Goal: Task Accomplishment & Management: Manage account settings

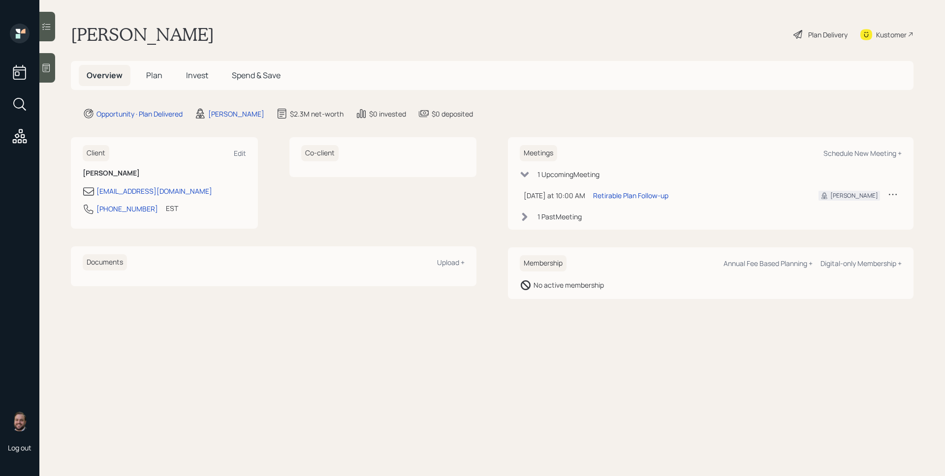
click at [42, 69] on icon at bounding box center [46, 68] width 10 height 10
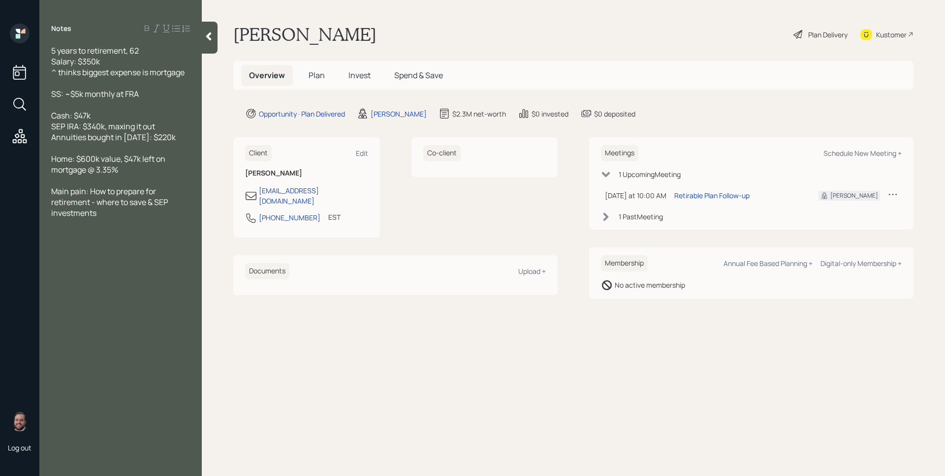
click at [315, 77] on span "Plan" at bounding box center [317, 75] width 16 height 11
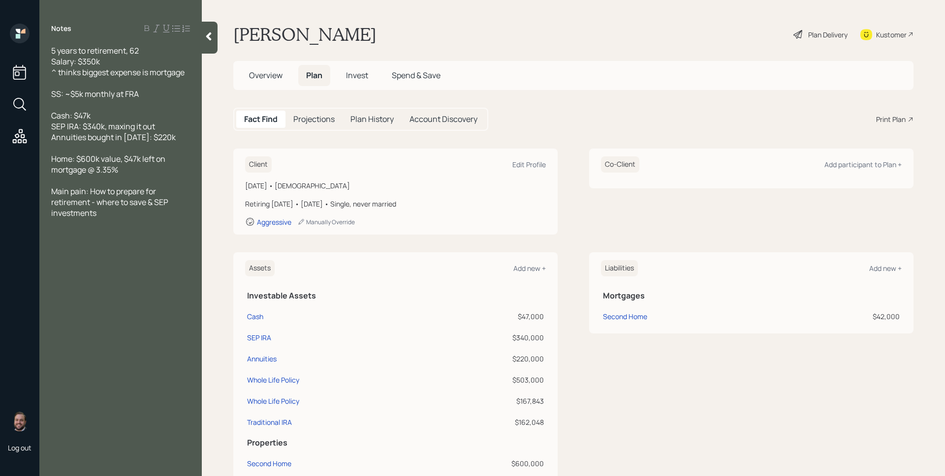
click at [354, 76] on span "Invest" at bounding box center [357, 75] width 22 height 11
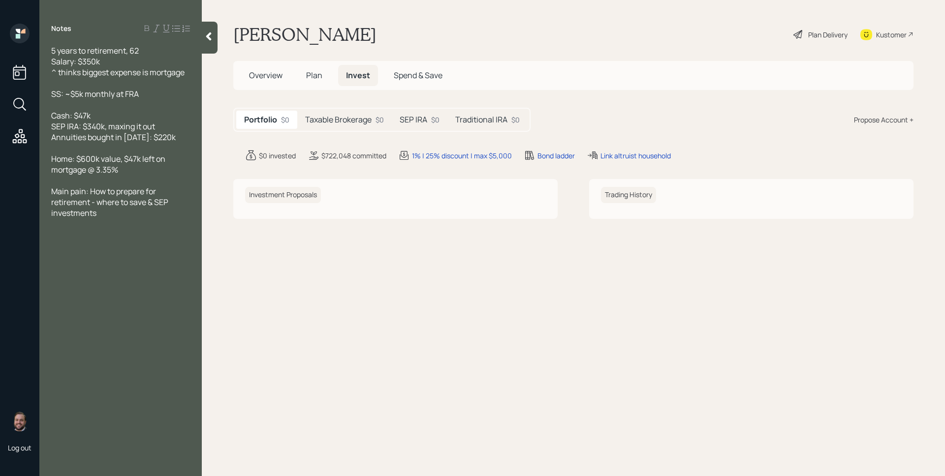
click at [346, 117] on h5 "Taxable Brokerage" at bounding box center [338, 119] width 66 height 9
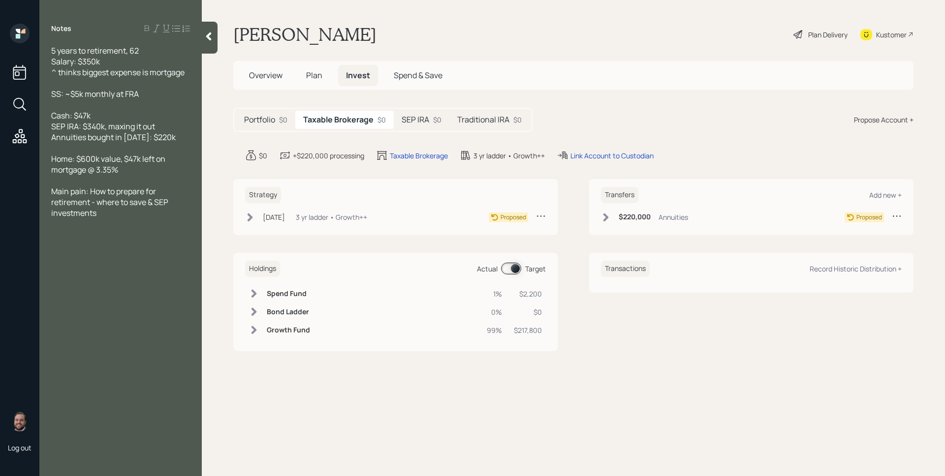
click at [432, 119] on div "SEP IRA $0" at bounding box center [422, 120] width 56 height 18
click at [488, 124] on h5 "Traditional IRA" at bounding box center [481, 119] width 52 height 9
click at [261, 71] on span "Overview" at bounding box center [265, 75] width 33 height 11
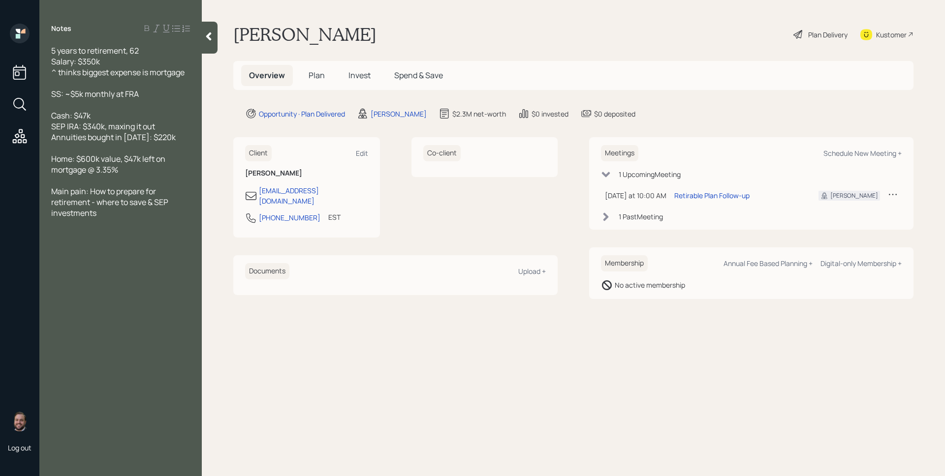
click at [314, 83] on h5 "Plan" at bounding box center [317, 75] width 32 height 21
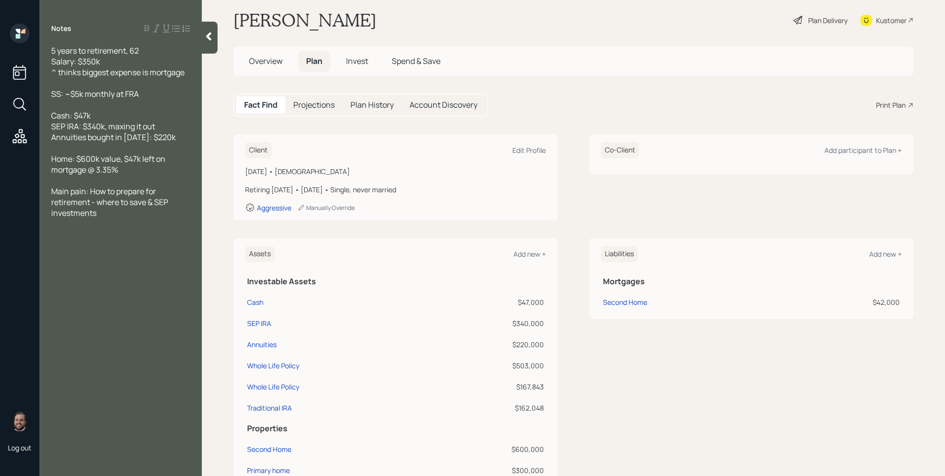
scroll to position [17, 0]
click at [264, 320] on div "SEP IRA" at bounding box center [259, 321] width 24 height 10
select select "balanced"
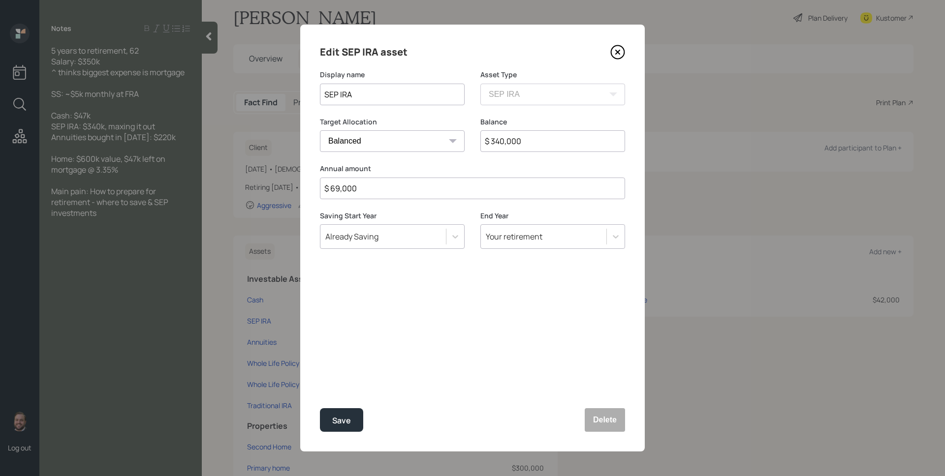
click at [617, 49] on icon at bounding box center [617, 52] width 15 height 15
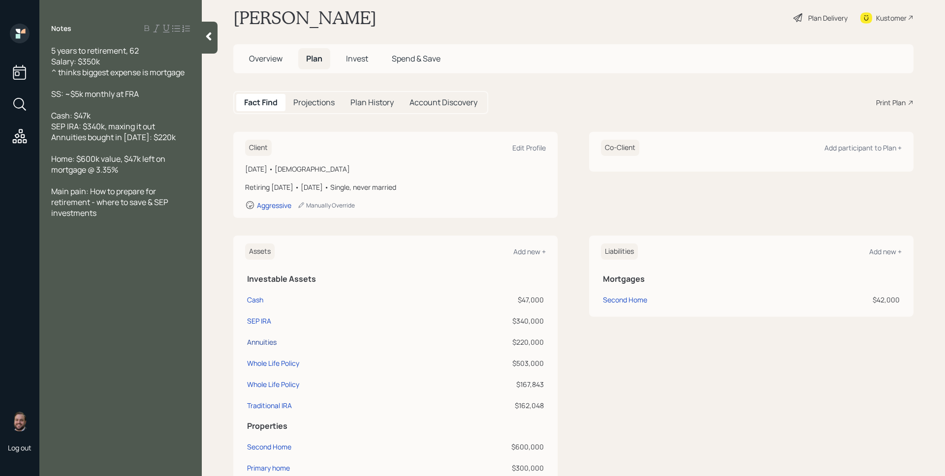
click at [268, 345] on div "Annuities" at bounding box center [262, 342] width 30 height 10
select select "taxable"
select select "balanced"
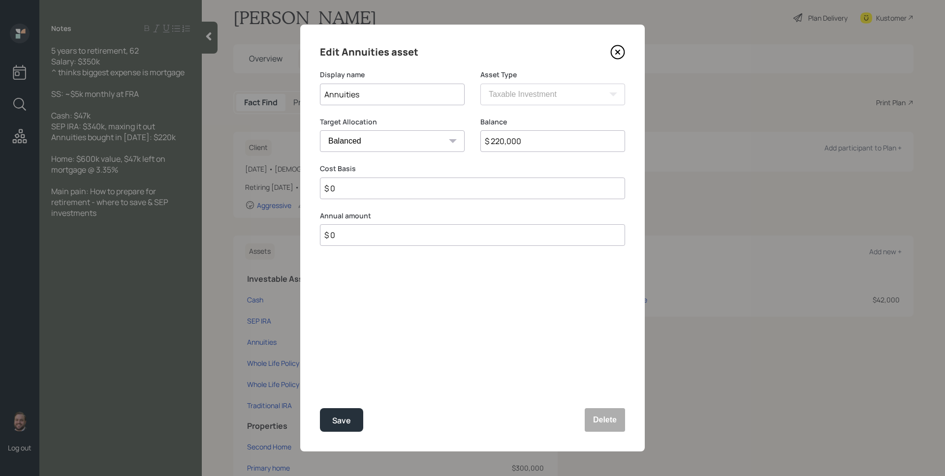
click at [625, 52] on icon at bounding box center [617, 52] width 15 height 15
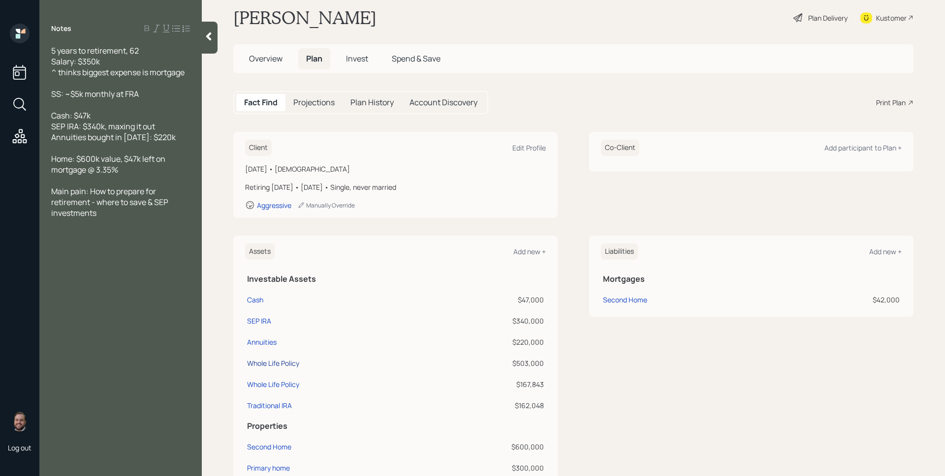
click at [267, 361] on div "Whole Life Policy" at bounding box center [273, 363] width 52 height 10
select select "taxable"
select select "conservative"
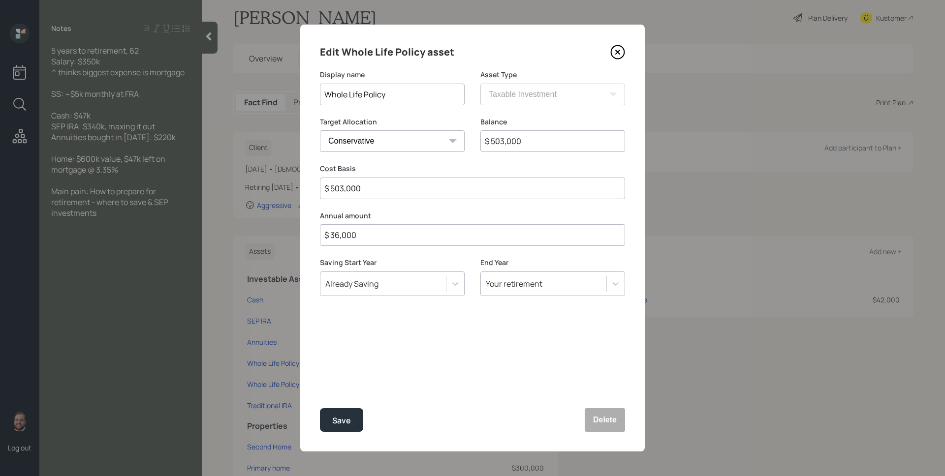
click at [618, 49] on icon at bounding box center [617, 52] width 15 height 15
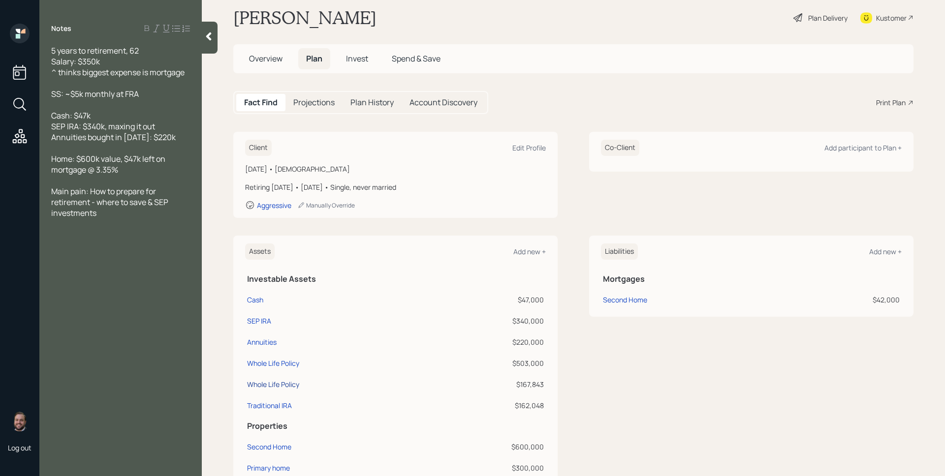
click at [289, 383] on div "Whole Life Policy" at bounding box center [273, 384] width 52 height 10
select select "taxable"
select select "conservative"
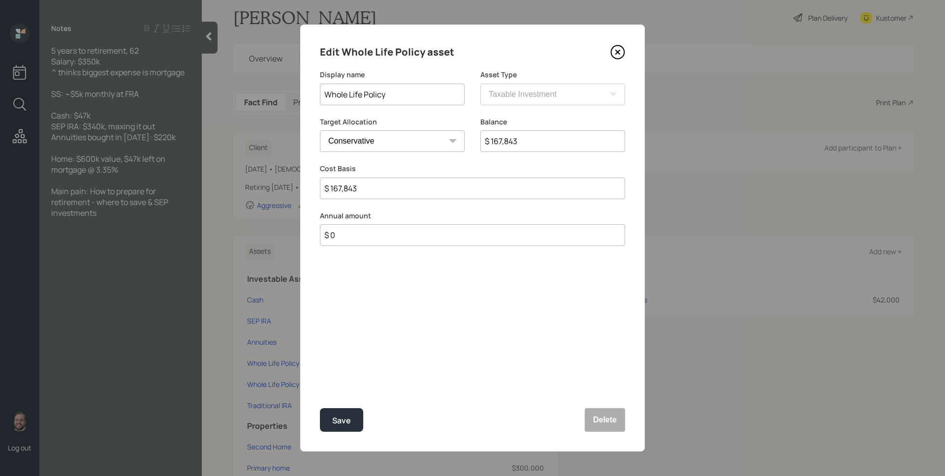
click at [615, 46] on icon at bounding box center [617, 52] width 13 height 13
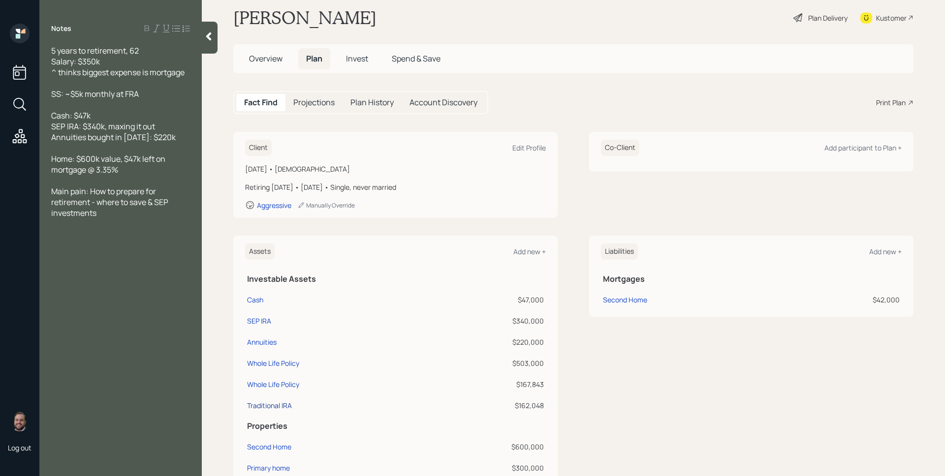
click at [272, 408] on div "Traditional IRA" at bounding box center [269, 406] width 45 height 10
select select "ira"
select select "balanced"
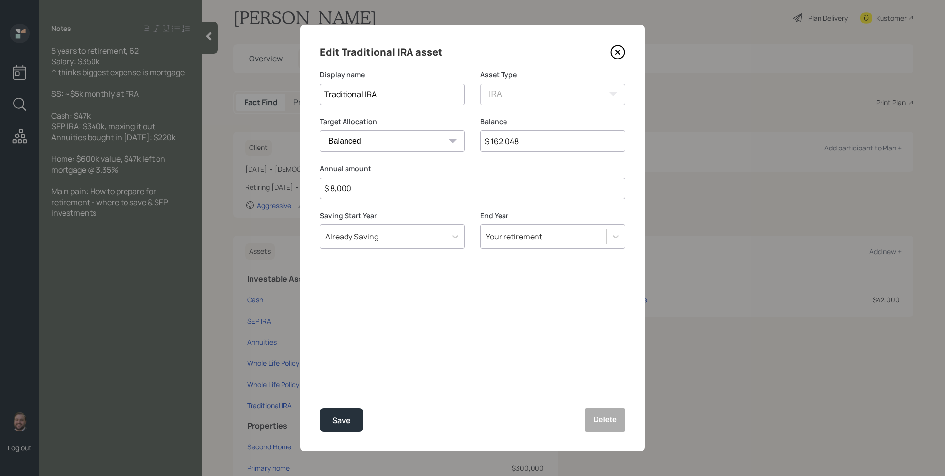
click at [617, 50] on icon at bounding box center [617, 52] width 15 height 15
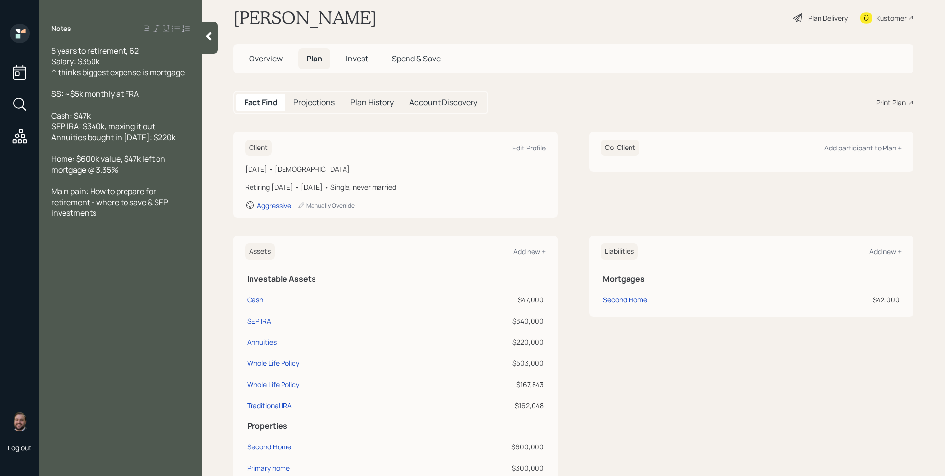
click at [650, 94] on div "Fact Find Projections Plan History Account Discovery Print Plan" at bounding box center [573, 102] width 680 height 23
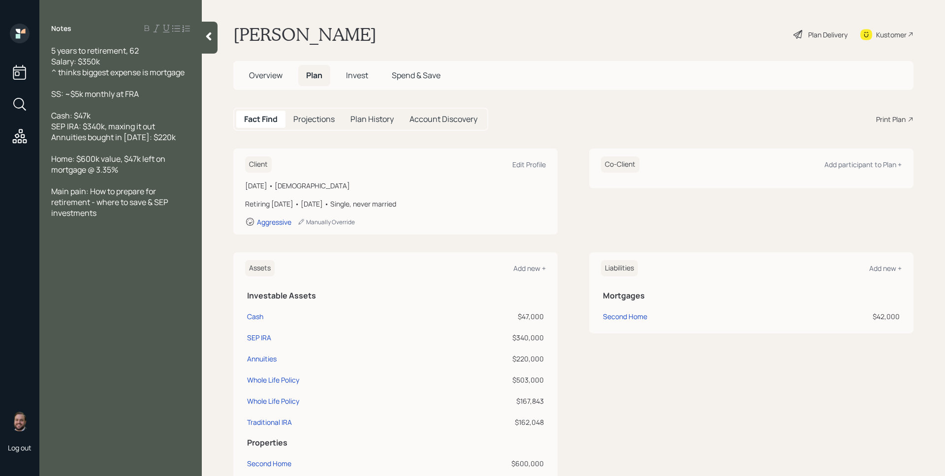
click at [908, 119] on icon at bounding box center [911, 120] width 6 height 6
click at [267, 68] on h5 "Overview" at bounding box center [265, 75] width 49 height 21
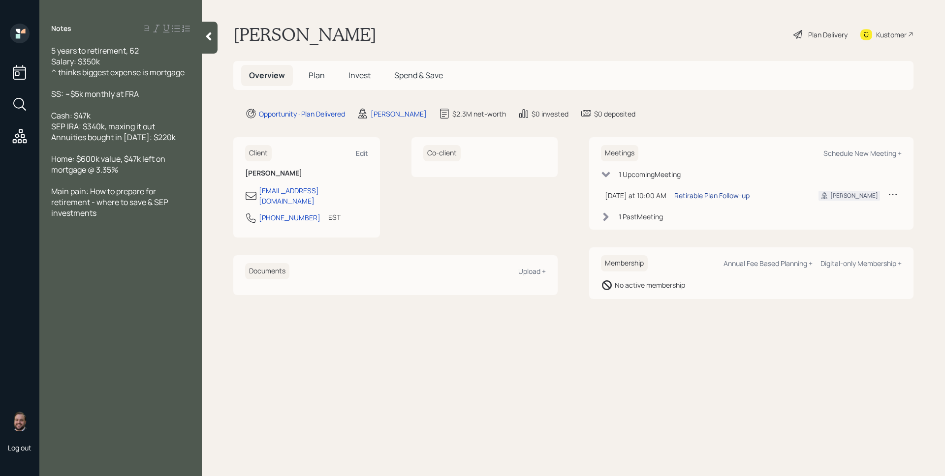
click at [703, 195] on div "Retirable Plan Follow-up" at bounding box center [711, 195] width 75 height 10
click at [319, 74] on span "Plan" at bounding box center [317, 75] width 16 height 11
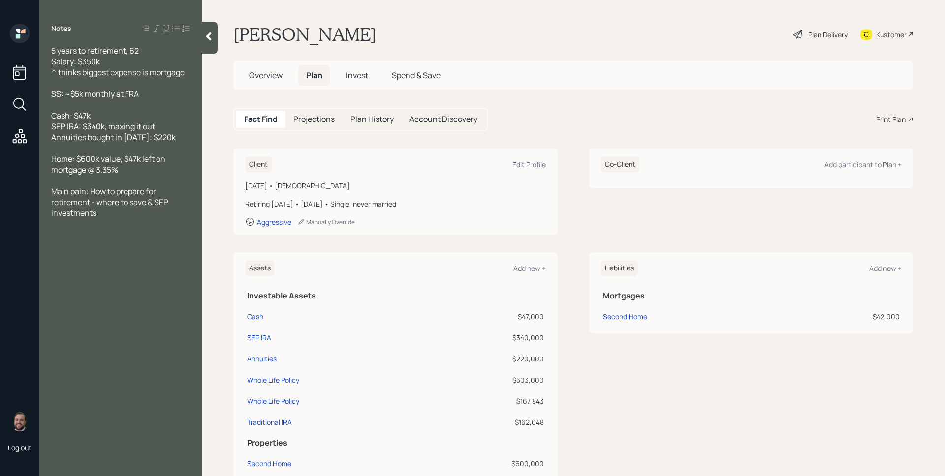
click at [808, 33] on div "Plan Delivery" at bounding box center [827, 35] width 39 height 10
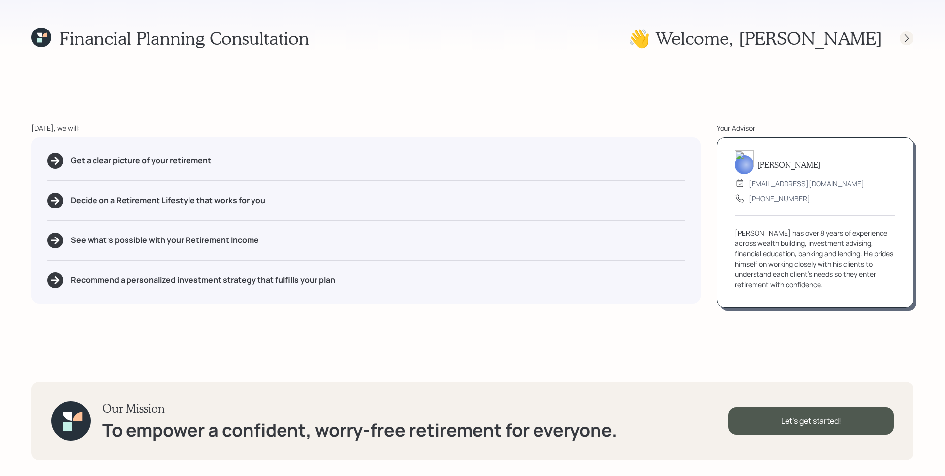
click at [909, 41] on icon at bounding box center [907, 38] width 10 height 10
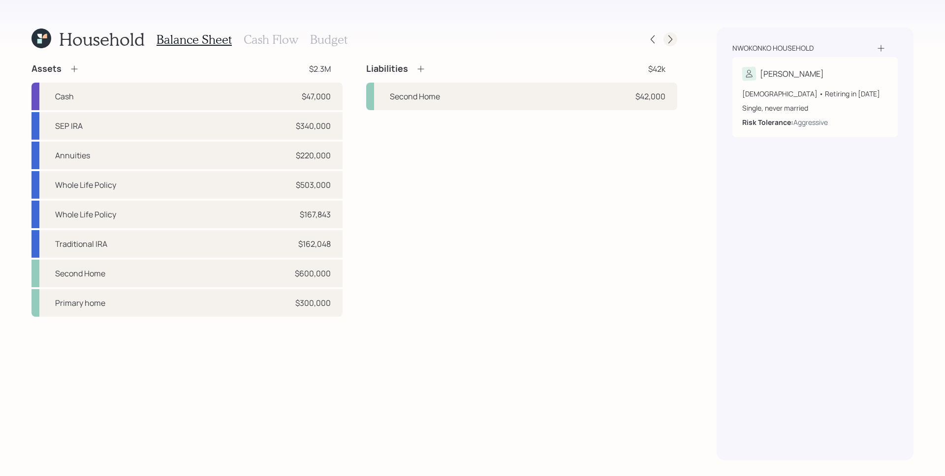
click at [674, 37] on icon at bounding box center [670, 39] width 10 height 10
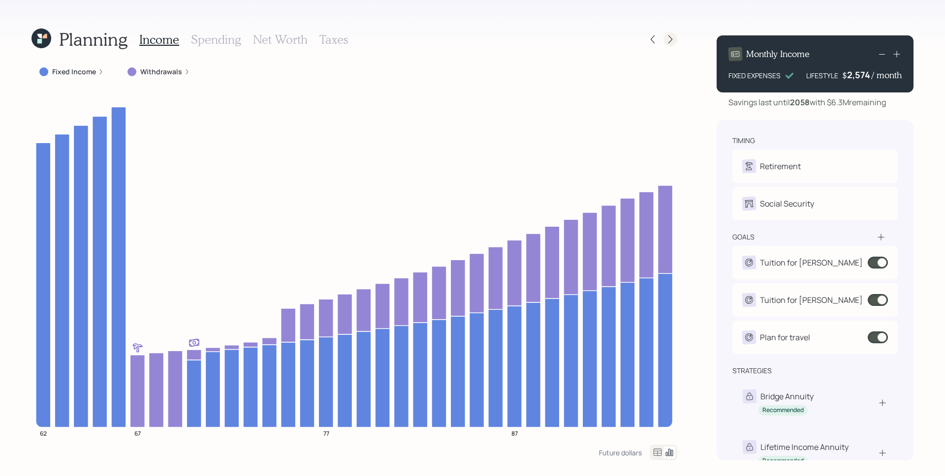
click at [666, 42] on icon at bounding box center [670, 39] width 10 height 10
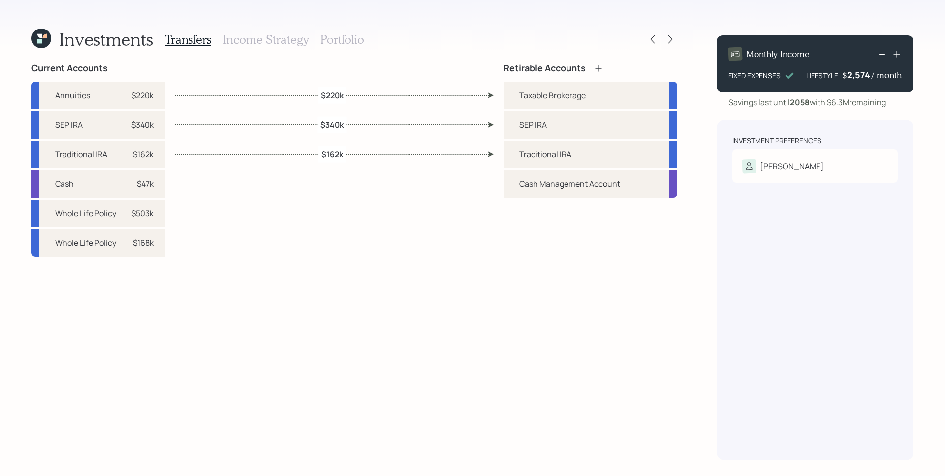
click at [358, 38] on h3 "Portfolio" at bounding box center [342, 39] width 44 height 14
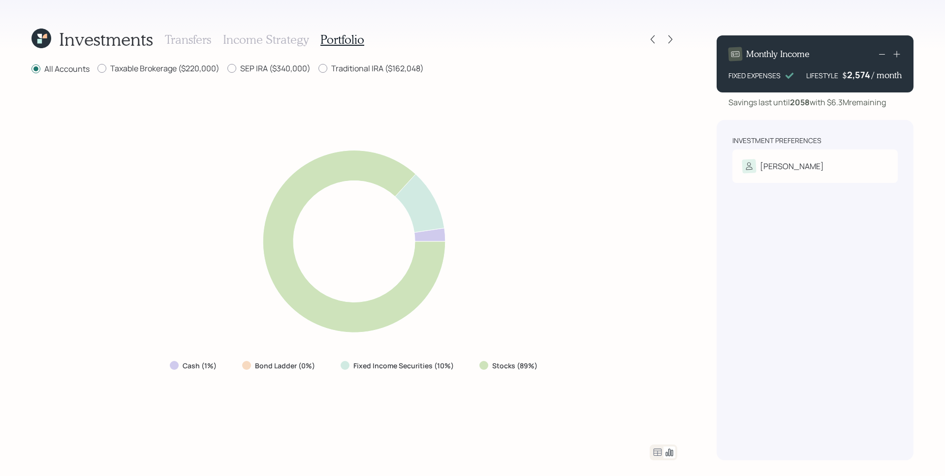
click at [656, 451] on icon at bounding box center [658, 453] width 12 height 12
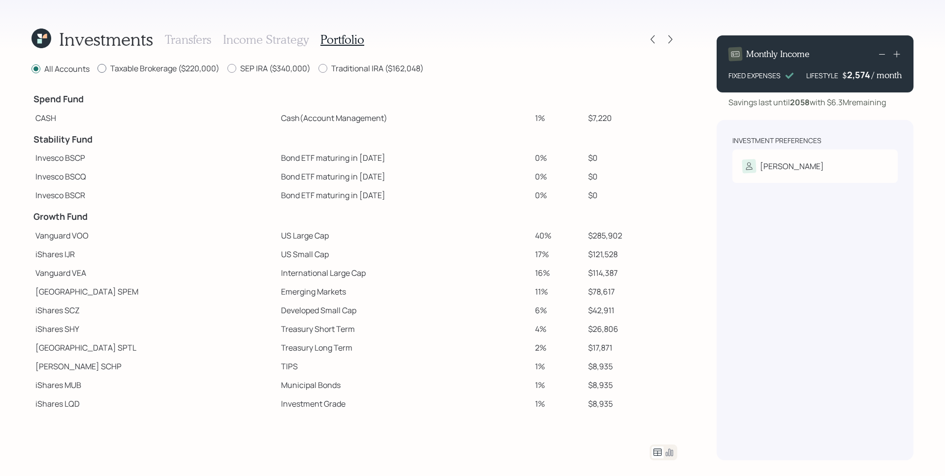
drag, startPoint x: 165, startPoint y: 68, endPoint x: 172, endPoint y: 68, distance: 6.9
click at [165, 68] on label "Taxable Brokerage ($220,000)" at bounding box center [158, 68] width 122 height 11
click at [97, 68] on input "Taxable Brokerage ($220,000)" at bounding box center [97, 68] width 0 height 0
radio input "true"
radio input "false"
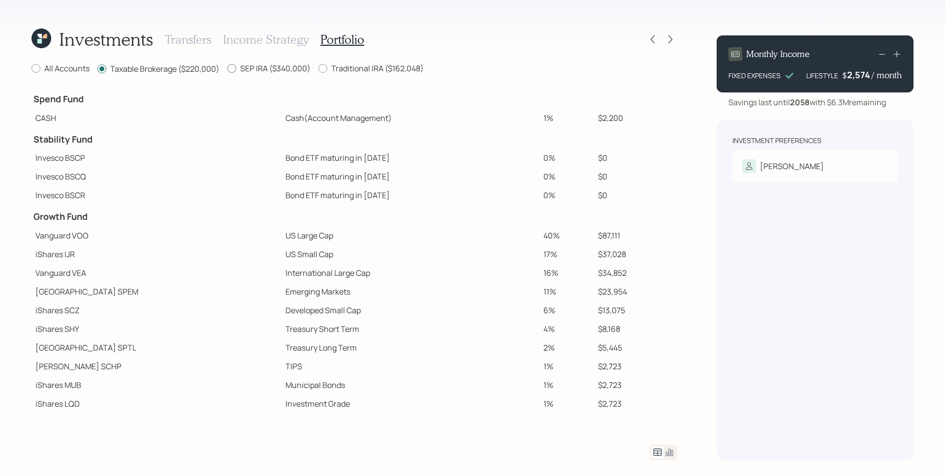
click at [298, 67] on label "SEP IRA ($340,000)" at bounding box center [268, 68] width 83 height 11
click at [227, 68] on input "SEP IRA ($340,000)" at bounding box center [227, 68] width 0 height 0
radio input "true"
radio input "false"
click at [383, 74] on div "Traditional IRA ($162,048)" at bounding box center [370, 69] width 105 height 12
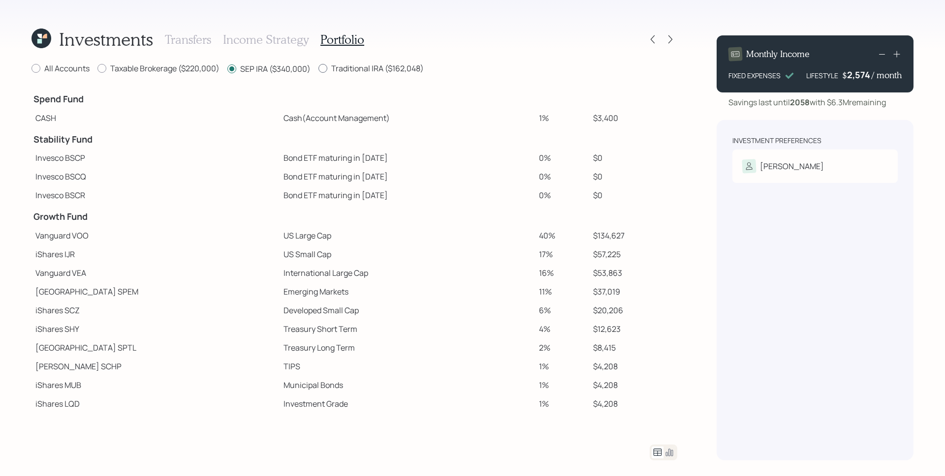
click at [380, 68] on label "Traditional IRA ($162,048)" at bounding box center [370, 68] width 105 height 11
click at [318, 68] on input "Traditional IRA ($162,048)" at bounding box center [318, 68] width 0 height 0
radio input "true"
click at [281, 67] on label "SEP IRA ($340,000)" at bounding box center [268, 68] width 83 height 11
click at [227, 68] on input "SEP IRA ($340,000)" at bounding box center [227, 68] width 0 height 0
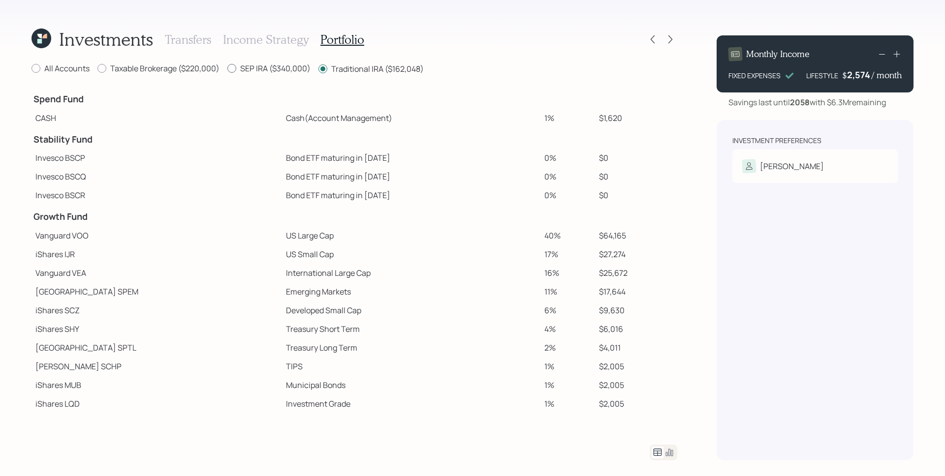
radio input "true"
radio input "false"
click at [200, 64] on label "Taxable Brokerage ($220,000)" at bounding box center [158, 68] width 122 height 11
click at [97, 68] on input "Taxable Brokerage ($220,000)" at bounding box center [97, 68] width 0 height 0
radio input "true"
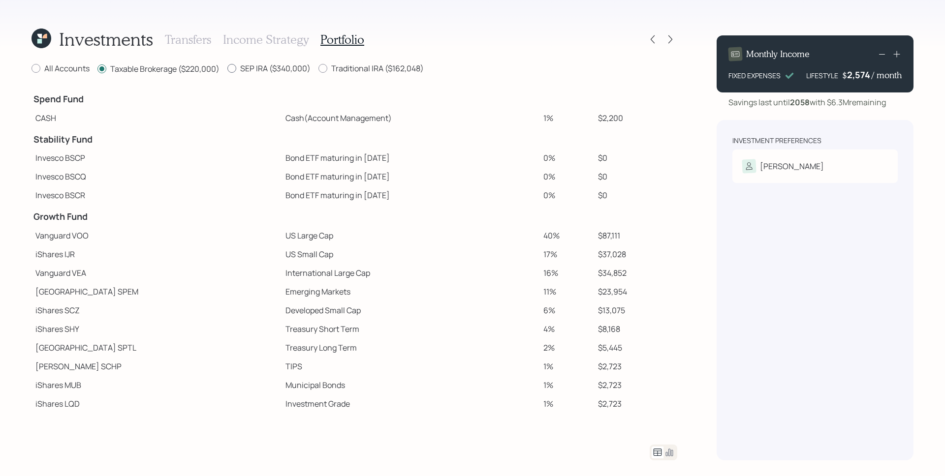
click at [301, 65] on label "SEP IRA ($340,000)" at bounding box center [268, 68] width 83 height 11
click at [227, 68] on input "SEP IRA ($340,000)" at bounding box center [227, 68] width 0 height 0
radio input "true"
radio input "false"
click at [414, 68] on label "Traditional IRA ($162,048)" at bounding box center [370, 68] width 105 height 11
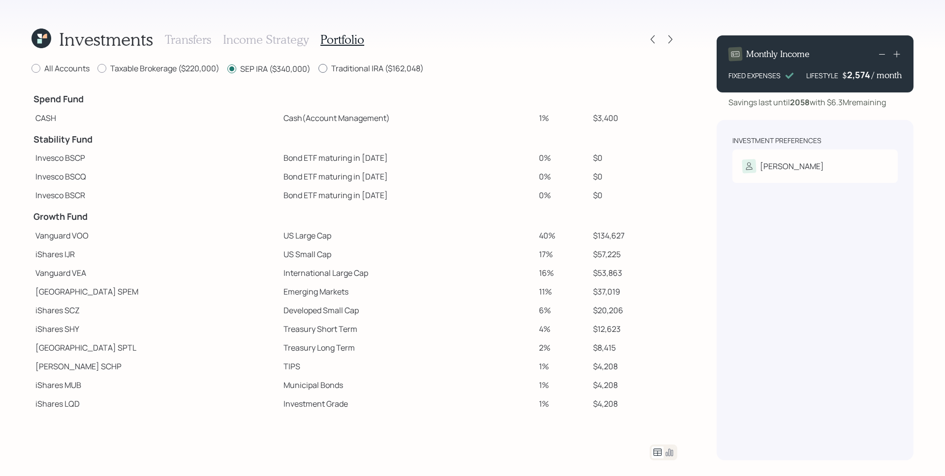
click at [318, 68] on input "Traditional IRA ($162,048)" at bounding box center [318, 68] width 0 height 0
radio input "true"
click at [254, 64] on label "SEP IRA ($340,000)" at bounding box center [268, 68] width 83 height 11
click at [227, 68] on input "SEP IRA ($340,000)" at bounding box center [227, 68] width 0 height 0
radio input "true"
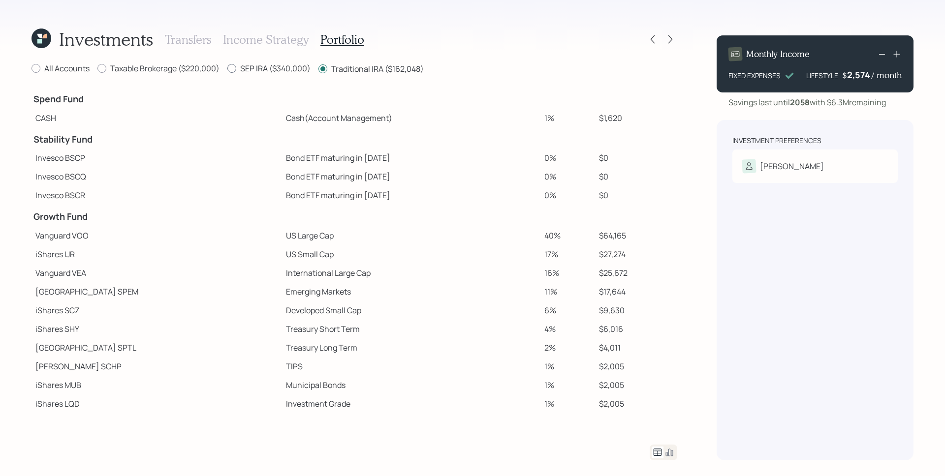
radio input "false"
click at [178, 69] on label "Taxable Brokerage ($220,000)" at bounding box center [158, 68] width 122 height 11
click at [97, 69] on input "Taxable Brokerage ($220,000)" at bounding box center [97, 68] width 0 height 0
radio input "true"
radio input "false"
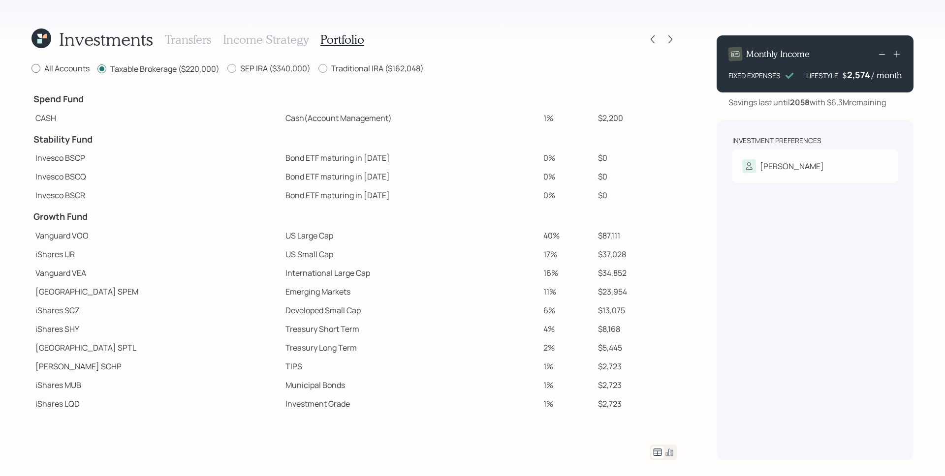
click at [76, 69] on label "All Accounts" at bounding box center [60, 68] width 58 height 11
click at [31, 69] on input "All Accounts" at bounding box center [31, 68] width 0 height 0
radio input "true"
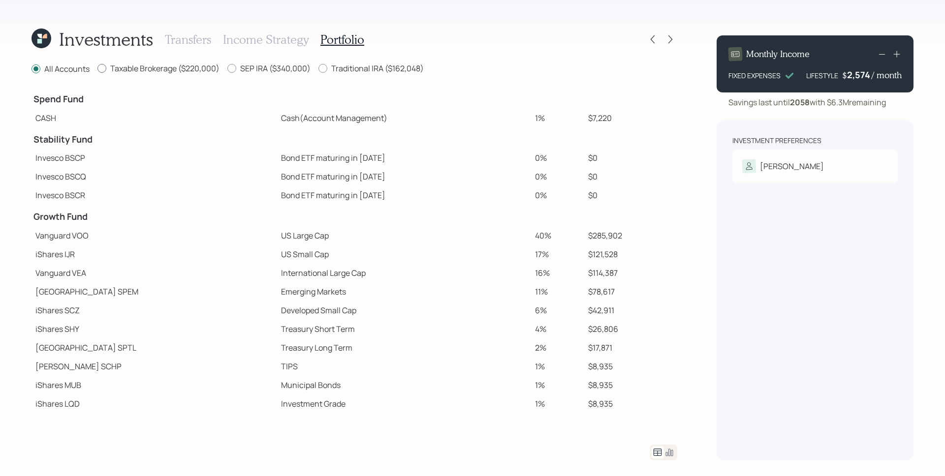
click at [190, 64] on label "Taxable Brokerage ($220,000)" at bounding box center [158, 68] width 122 height 11
click at [97, 68] on input "Taxable Brokerage ($220,000)" at bounding box center [97, 68] width 0 height 0
radio input "true"
radio input "false"
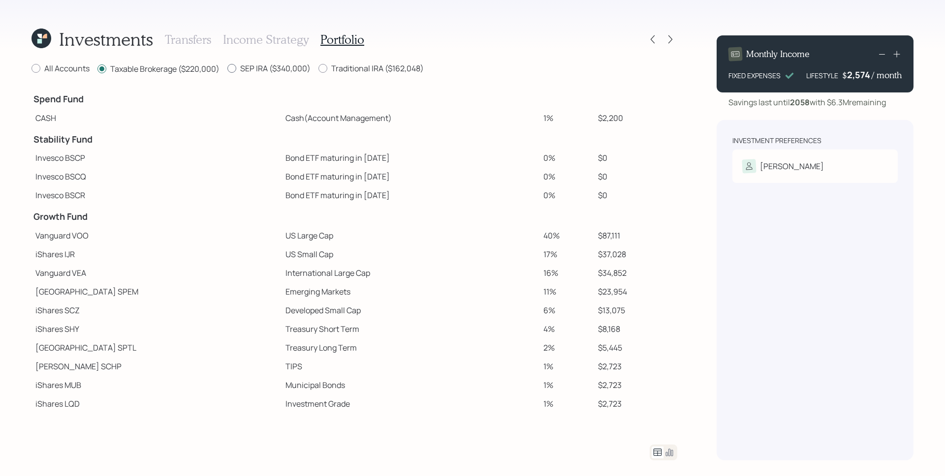
click at [265, 66] on label "SEP IRA ($340,000)" at bounding box center [268, 68] width 83 height 11
click at [227, 68] on input "SEP IRA ($340,000)" at bounding box center [227, 68] width 0 height 0
radio input "true"
radio input "false"
click at [394, 70] on label "Traditional IRA ($162,048)" at bounding box center [370, 68] width 105 height 11
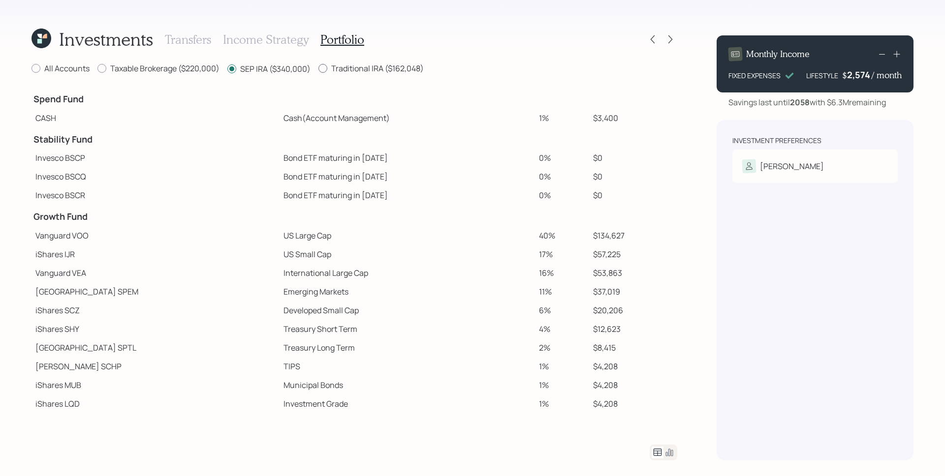
click at [318, 69] on input "Traditional IRA ($162,048)" at bounding box center [318, 68] width 0 height 0
radio input "true"
click at [283, 70] on label "SEP IRA ($340,000)" at bounding box center [268, 68] width 83 height 11
click at [227, 69] on input "SEP IRA ($340,000)" at bounding box center [227, 68] width 0 height 0
radio input "true"
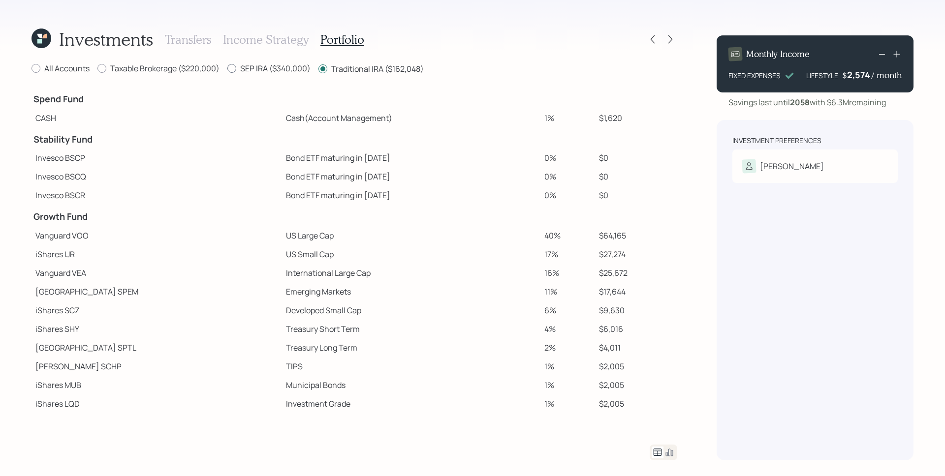
radio input "false"
click at [169, 69] on label "Taxable Brokerage ($220,000)" at bounding box center [158, 68] width 122 height 11
click at [97, 69] on input "Taxable Brokerage ($220,000)" at bounding box center [97, 68] width 0 height 0
radio input "true"
click at [292, 70] on label "SEP IRA ($340,000)" at bounding box center [268, 68] width 83 height 11
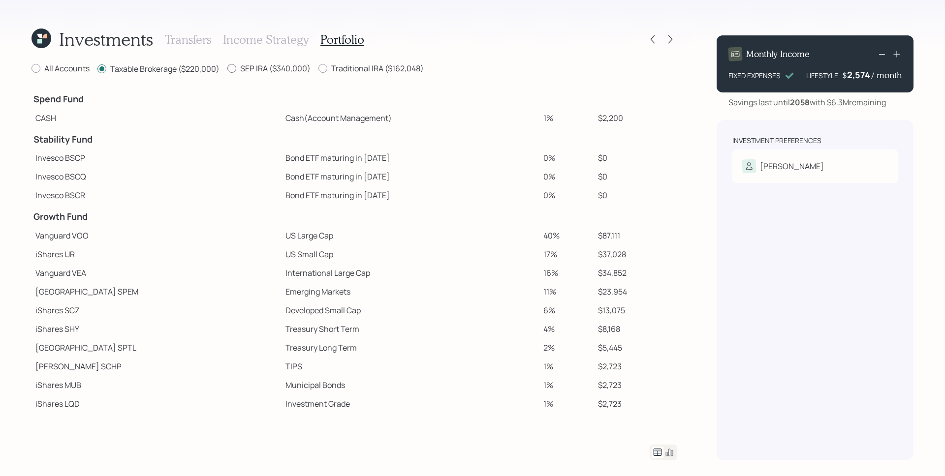
click at [227, 69] on input "SEP IRA ($340,000)" at bounding box center [227, 68] width 0 height 0
radio input "true"
radio input "false"
click at [377, 72] on label "Traditional IRA ($162,048)" at bounding box center [370, 68] width 105 height 11
click at [318, 69] on input "Traditional IRA ($162,048)" at bounding box center [318, 68] width 0 height 0
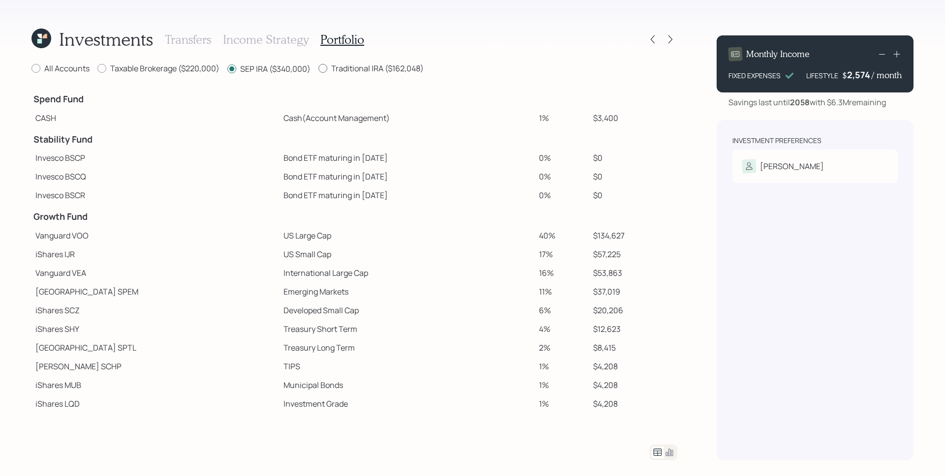
radio input "true"
click at [303, 68] on label "SEP IRA ($340,000)" at bounding box center [268, 68] width 83 height 11
click at [227, 68] on input "SEP IRA ($340,000)" at bounding box center [227, 68] width 0 height 0
radio input "true"
radio input "false"
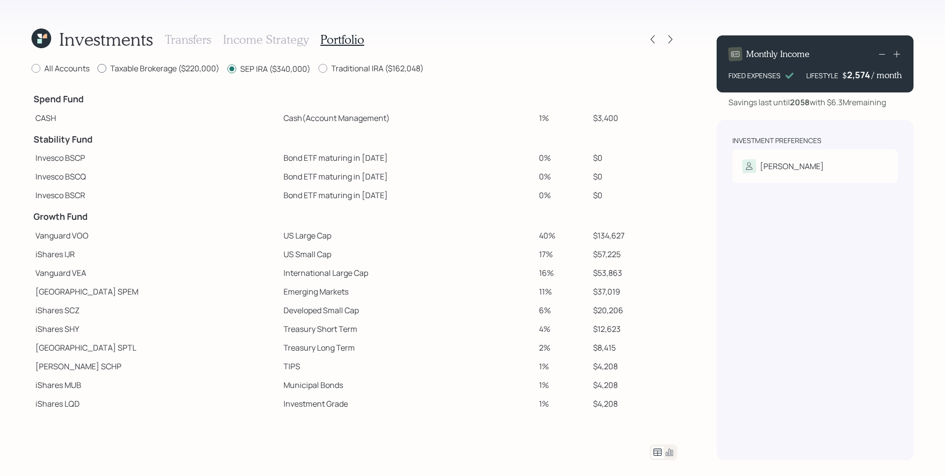
click at [178, 67] on label "Taxable Brokerage ($220,000)" at bounding box center [158, 68] width 122 height 11
click at [97, 68] on input "Taxable Brokerage ($220,000)" at bounding box center [97, 68] width 0 height 0
radio input "true"
radio input "false"
click at [69, 71] on label "All Accounts" at bounding box center [60, 68] width 58 height 11
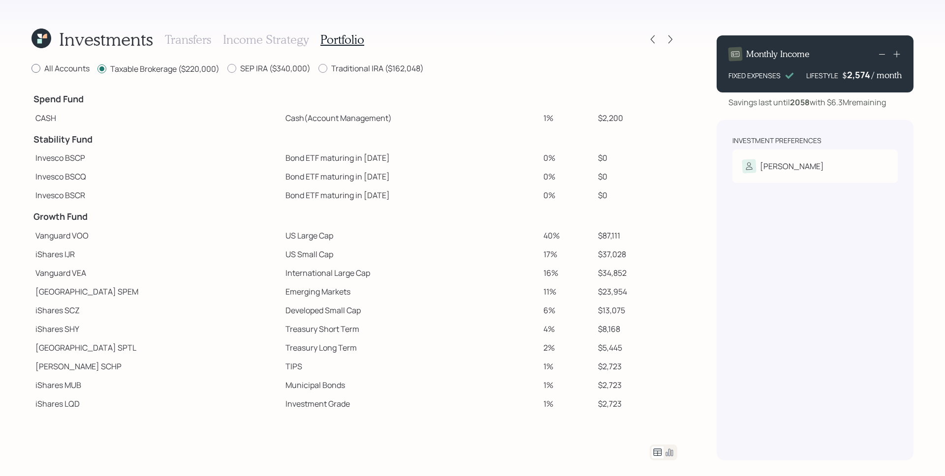
click at [31, 69] on input "All Accounts" at bounding box center [31, 68] width 0 height 0
radio input "true"
radio input "false"
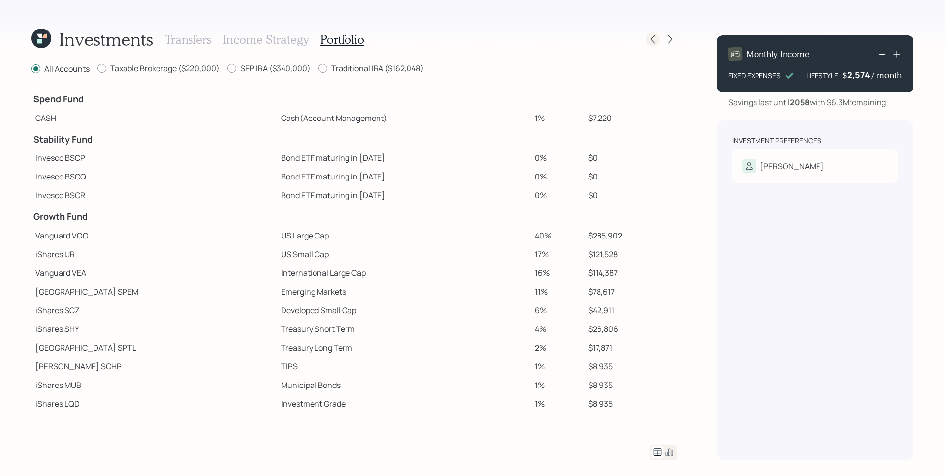
click at [654, 42] on icon at bounding box center [653, 39] width 10 height 10
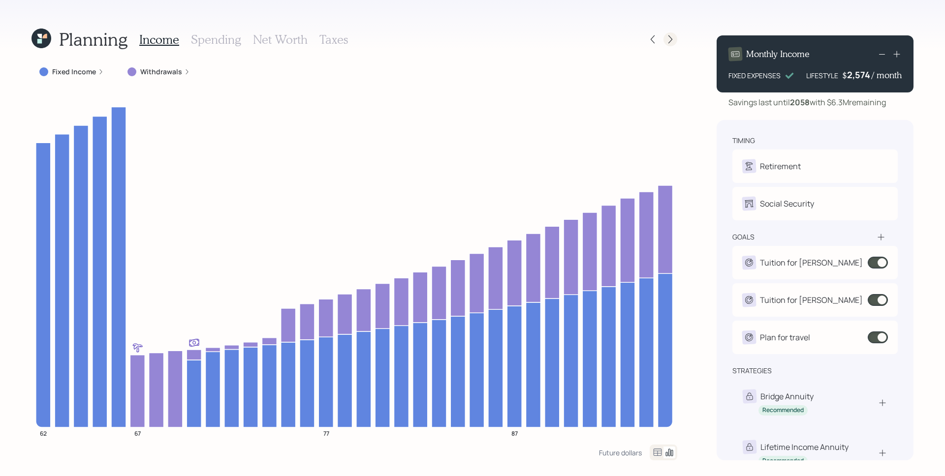
click at [669, 37] on icon at bounding box center [670, 39] width 10 height 10
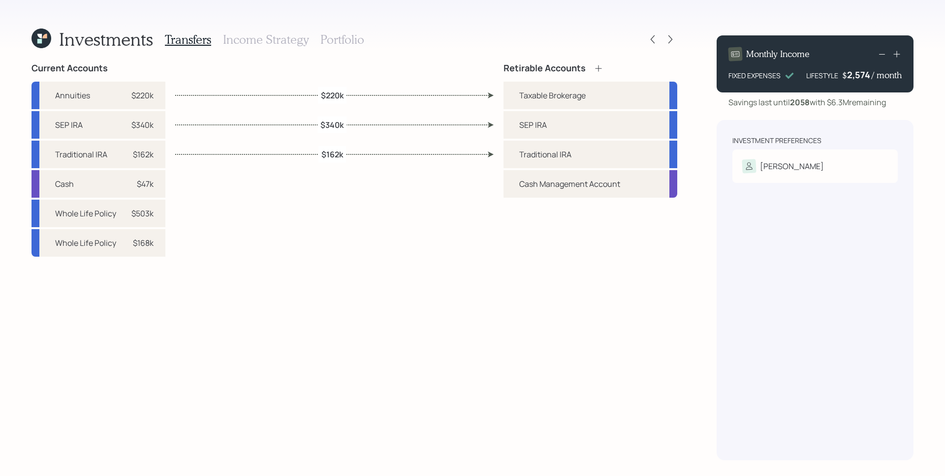
click at [334, 38] on h3 "Portfolio" at bounding box center [342, 39] width 44 height 14
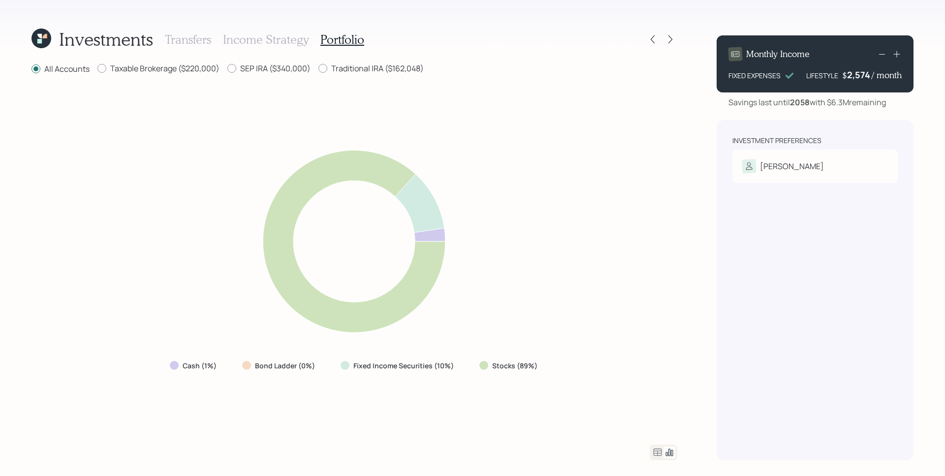
click at [660, 449] on icon at bounding box center [658, 452] width 8 height 7
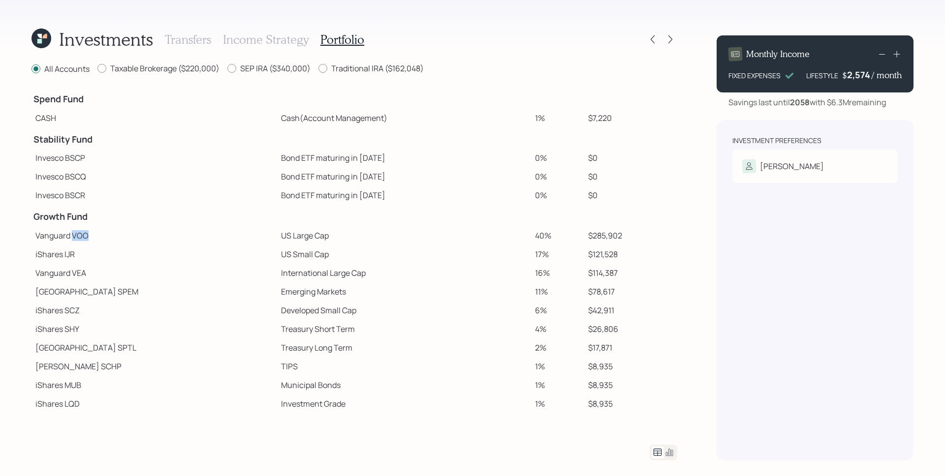
drag, startPoint x: 71, startPoint y: 236, endPoint x: 92, endPoint y: 236, distance: 21.2
click at [92, 236] on td "Vanguard VOO" at bounding box center [154, 235] width 246 height 19
drag, startPoint x: 65, startPoint y: 252, endPoint x: 83, endPoint y: 256, distance: 18.7
click at [85, 254] on td "iShares IJR" at bounding box center [154, 254] width 246 height 19
drag, startPoint x: 224, startPoint y: 236, endPoint x: 266, endPoint y: 236, distance: 41.3
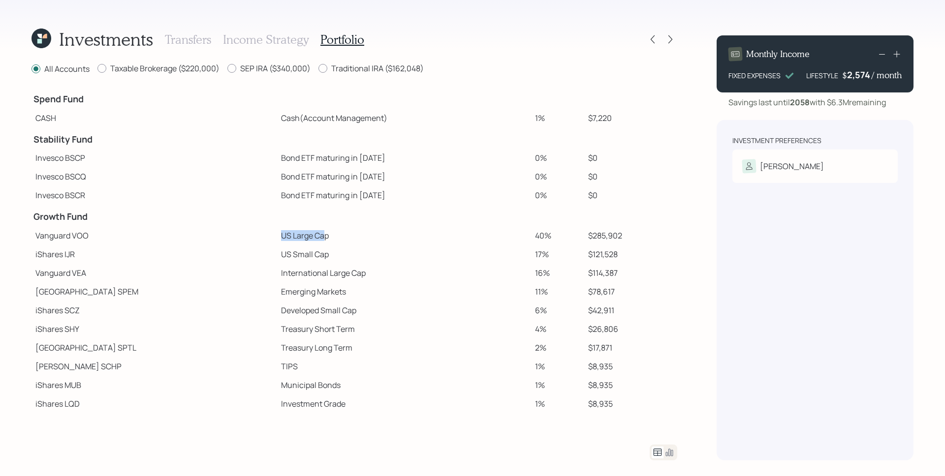
click at [277, 236] on td "US Large Cap" at bounding box center [403, 235] width 253 height 19
drag, startPoint x: 222, startPoint y: 252, endPoint x: 280, endPoint y: 257, distance: 57.3
click at [280, 257] on td "US Small Cap" at bounding box center [403, 254] width 253 height 19
drag, startPoint x: 226, startPoint y: 274, endPoint x: 330, endPoint y: 273, distance: 104.3
click at [330, 273] on td "International Large Cap" at bounding box center [403, 273] width 253 height 19
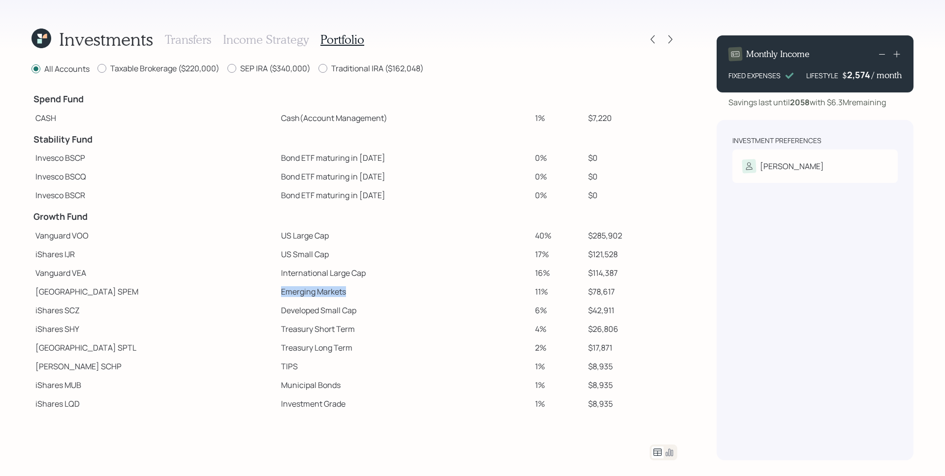
drag, startPoint x: 307, startPoint y: 291, endPoint x: 208, endPoint y: 294, distance: 98.5
click at [208, 294] on tr "State Street SPEM Emerging Markets 11% $78,617" at bounding box center [354, 292] width 646 height 19
drag, startPoint x: 340, startPoint y: 310, endPoint x: 203, endPoint y: 308, distance: 137.3
click at [203, 308] on tr "iShares SCZ Developed Small Cap 6% $42,911" at bounding box center [354, 310] width 646 height 19
click at [424, 340] on td "Treasury Long Term" at bounding box center [403, 348] width 253 height 19
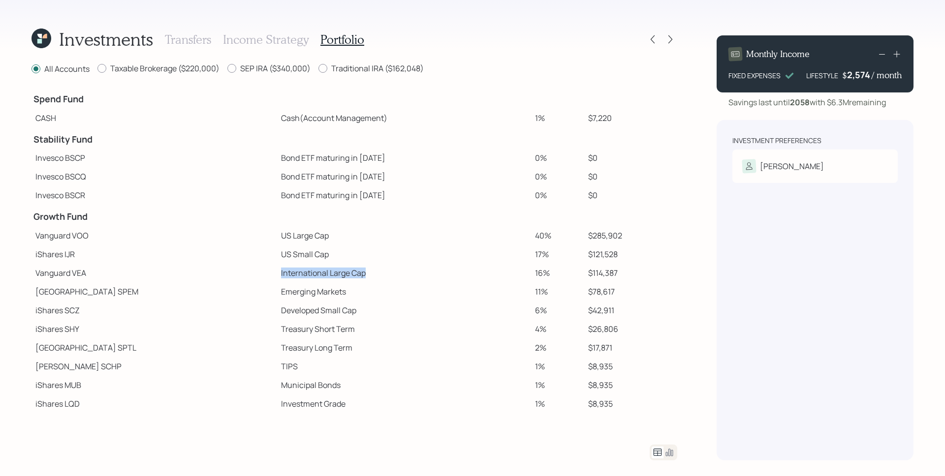
drag, startPoint x: 312, startPoint y: 272, endPoint x: 221, endPoint y: 272, distance: 90.6
click at [277, 272] on td "International Large Cap" at bounding box center [403, 273] width 253 height 19
click at [314, 273] on td "International Large Cap" at bounding box center [403, 273] width 253 height 19
drag, startPoint x: 314, startPoint y: 274, endPoint x: 221, endPoint y: 278, distance: 93.6
click at [277, 278] on td "International Large Cap" at bounding box center [403, 273] width 253 height 19
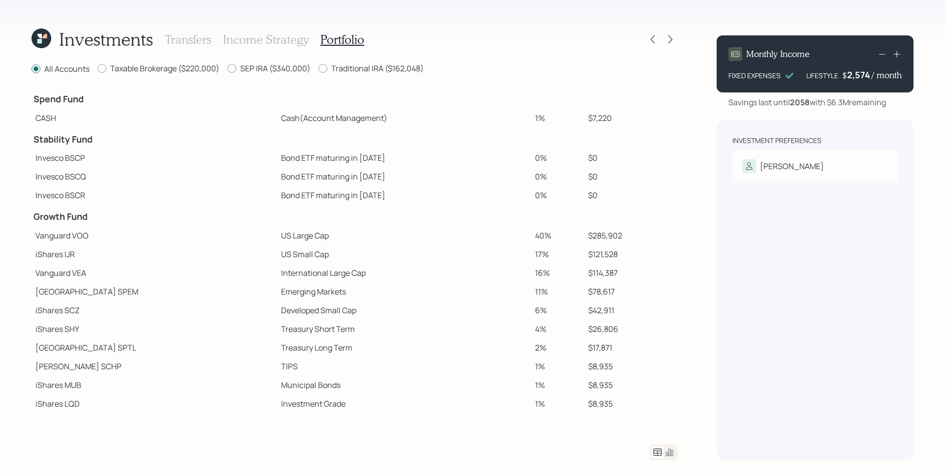
click at [295, 285] on td "Emerging Markets" at bounding box center [403, 292] width 253 height 19
drag, startPoint x: 308, startPoint y: 310, endPoint x: 219, endPoint y: 314, distance: 89.2
click at [219, 314] on tr "iShares SCZ Developed Small Cap 6% $42,911" at bounding box center [354, 310] width 646 height 19
drag, startPoint x: 304, startPoint y: 290, endPoint x: 219, endPoint y: 289, distance: 84.7
click at [277, 289] on td "Emerging Markets" at bounding box center [403, 292] width 253 height 19
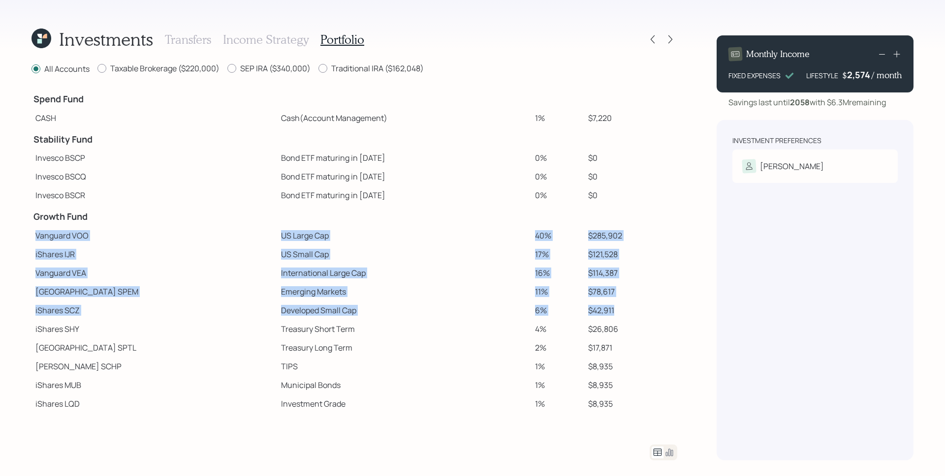
drag, startPoint x: 609, startPoint y: 312, endPoint x: 54, endPoint y: 227, distance: 562.1
click at [54, 227] on tbody "Spend Fund CASH Cash (Account Management) 1% $7,220 Stability Fund Invesco BSCP…" at bounding box center [354, 250] width 646 height 326
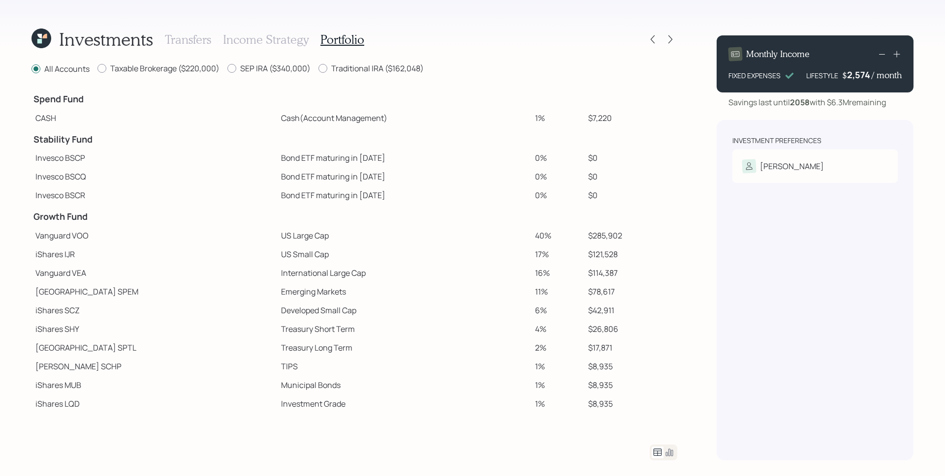
click at [322, 379] on td "Municipal Bonds" at bounding box center [403, 385] width 253 height 19
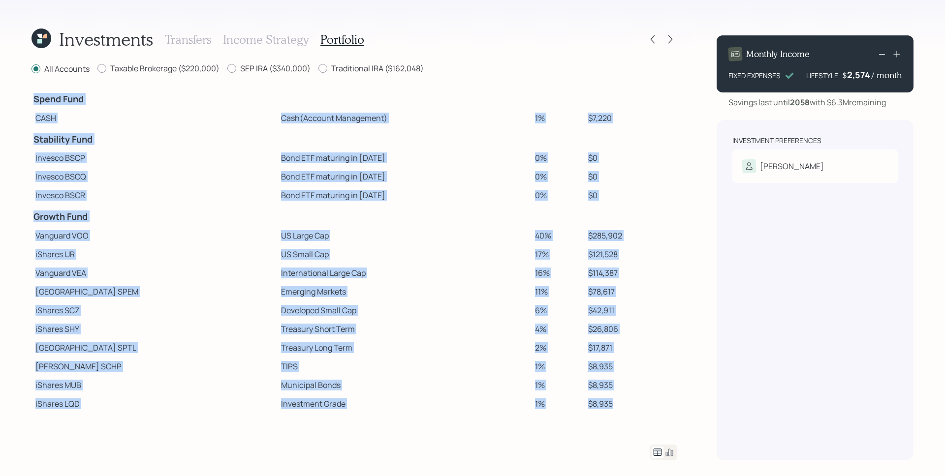
drag, startPoint x: 607, startPoint y: 405, endPoint x: 30, endPoint y: 325, distance: 582.3
click at [30, 325] on div "Investments Transfers Income Strategy Portfolio All Accounts Taxable Brokerage …" at bounding box center [472, 238] width 945 height 476
click at [359, 366] on td "TIPS" at bounding box center [403, 366] width 253 height 19
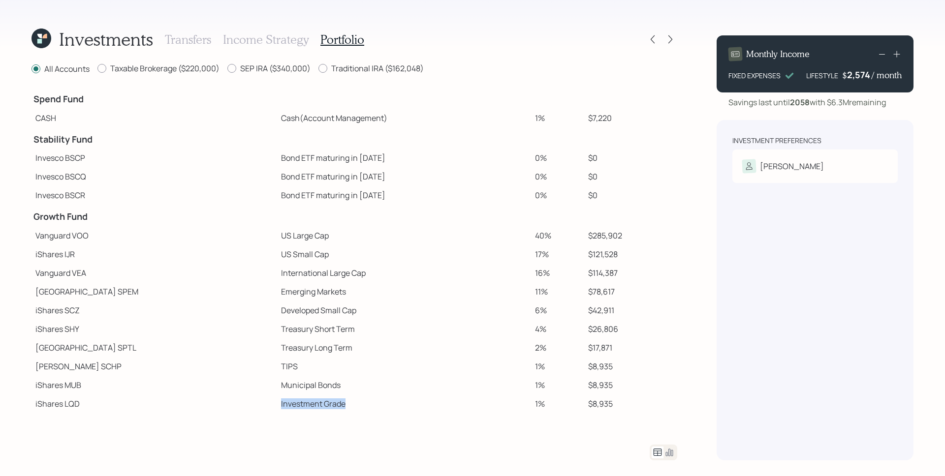
drag, startPoint x: 292, startPoint y: 407, endPoint x: 220, endPoint y: 405, distance: 71.9
click at [277, 405] on td "Investment Grade" at bounding box center [403, 404] width 253 height 19
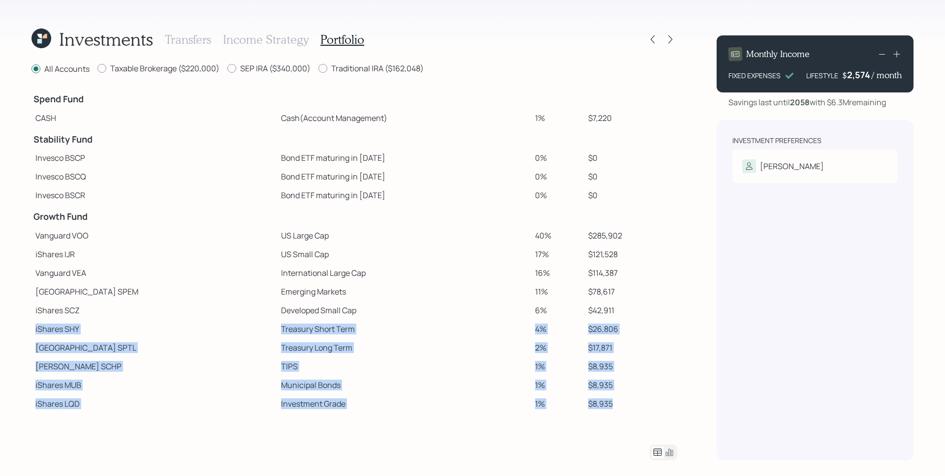
drag, startPoint x: 34, startPoint y: 329, endPoint x: 609, endPoint y: 406, distance: 579.9
click at [609, 406] on tbody "Spend Fund CASH Cash (Account Management) 1% $7,220 Stability Fund Invesco BSCP…" at bounding box center [354, 250] width 646 height 326
click at [609, 406] on td "$8,935" at bounding box center [630, 404] width 93 height 19
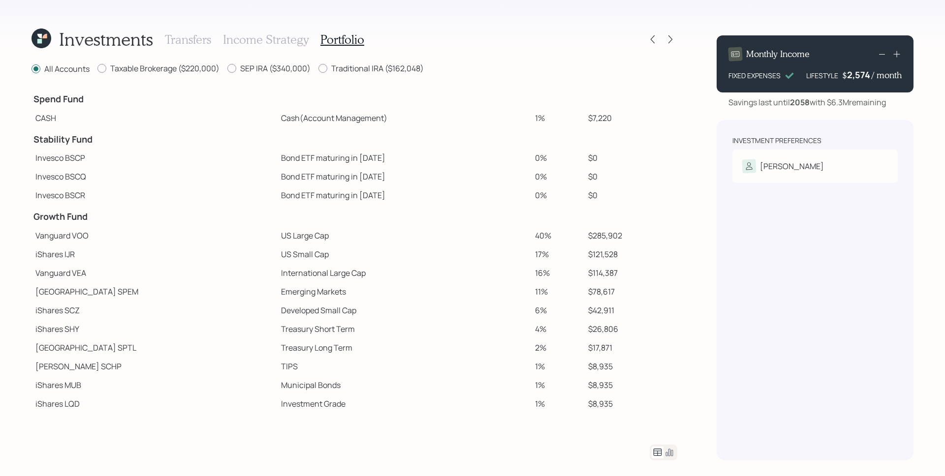
click at [281, 42] on h3 "Income Strategy" at bounding box center [266, 39] width 86 height 14
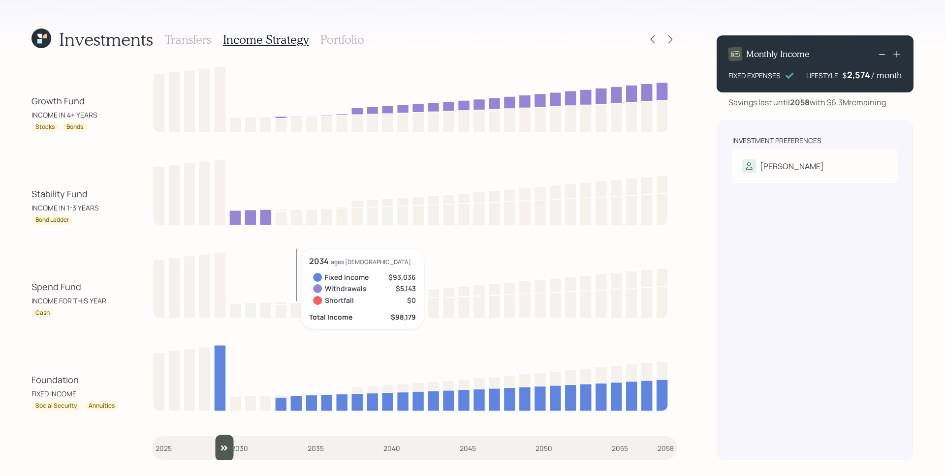
drag, startPoint x: 165, startPoint y: 448, endPoint x: 216, endPoint y: 446, distance: 51.2
click at [216, 446] on input "slider" at bounding box center [415, 448] width 526 height 27
drag, startPoint x: 227, startPoint y: 453, endPoint x: 212, endPoint y: 453, distance: 15.7
click at [212, 453] on input "slider" at bounding box center [415, 448] width 526 height 27
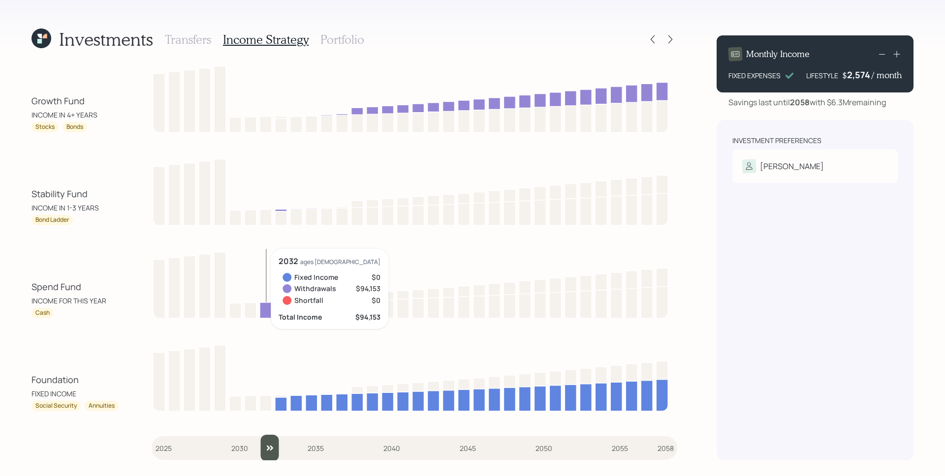
drag, startPoint x: 224, startPoint y: 455, endPoint x: 257, endPoint y: 427, distance: 43.3
type input "2032"
click at [259, 454] on input "slider" at bounding box center [415, 448] width 526 height 27
click at [354, 43] on h3 "Portfolio" at bounding box center [342, 39] width 44 height 14
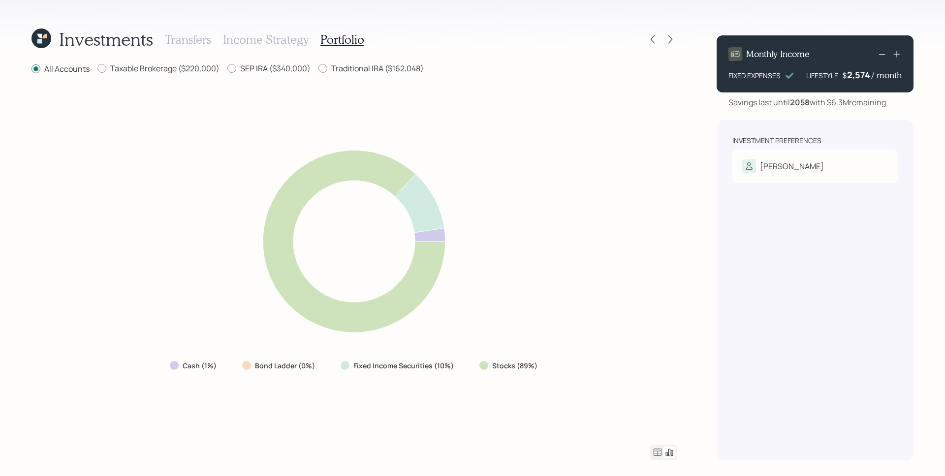
click at [656, 454] on icon at bounding box center [658, 452] width 8 height 7
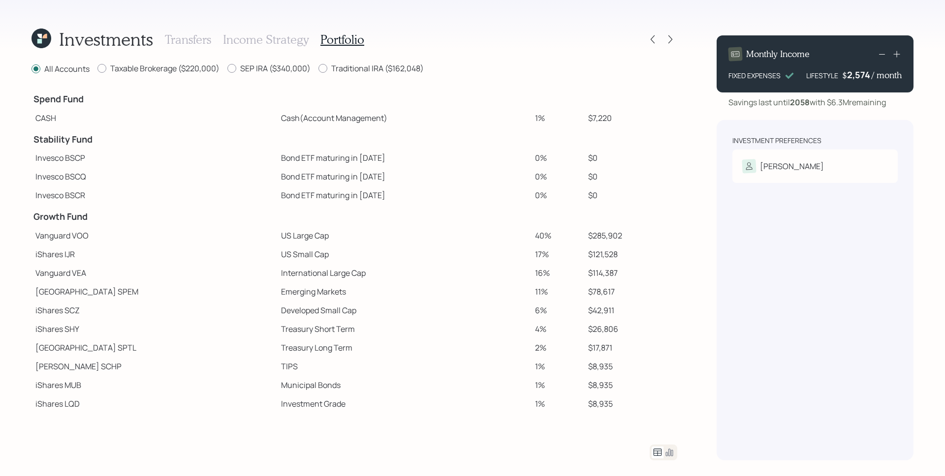
click at [188, 38] on h3 "Transfers" at bounding box center [188, 39] width 46 height 14
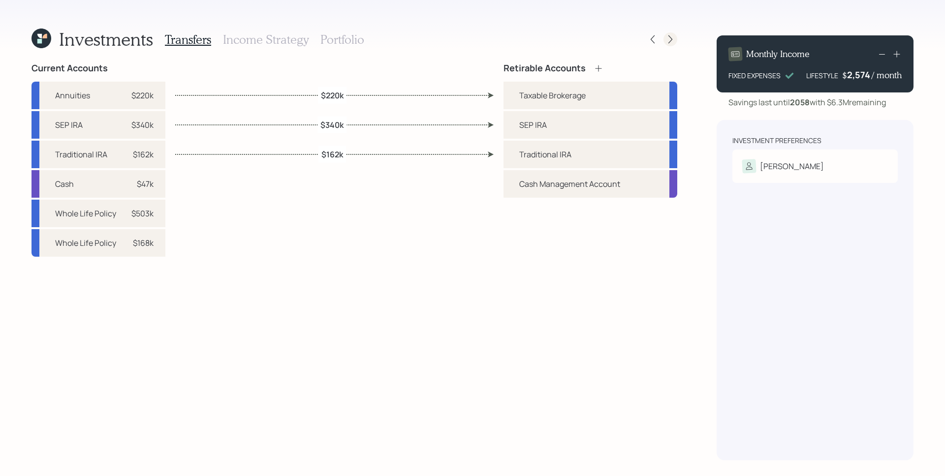
click at [674, 43] on icon at bounding box center [670, 39] width 10 height 10
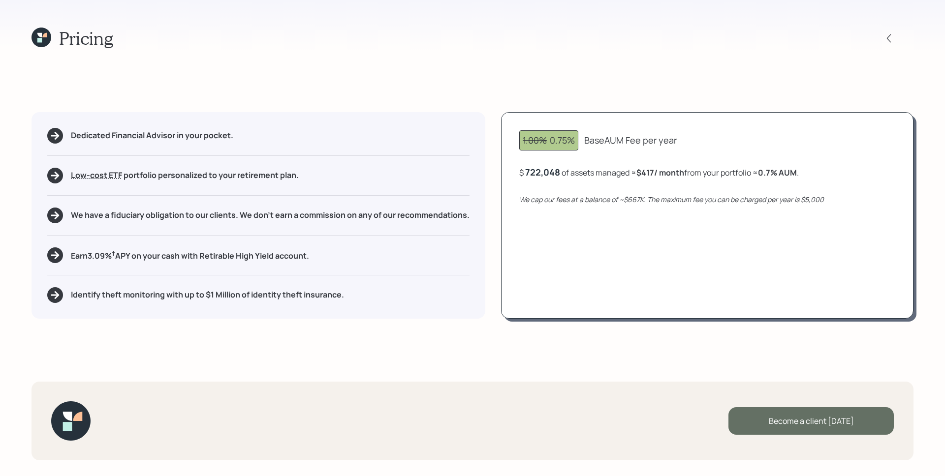
click at [814, 410] on div "Become a client [DATE]" at bounding box center [810, 422] width 165 height 28
click at [838, 431] on div "Go to Altruist" at bounding box center [810, 422] width 165 height 28
click at [888, 38] on icon at bounding box center [889, 38] width 4 height 8
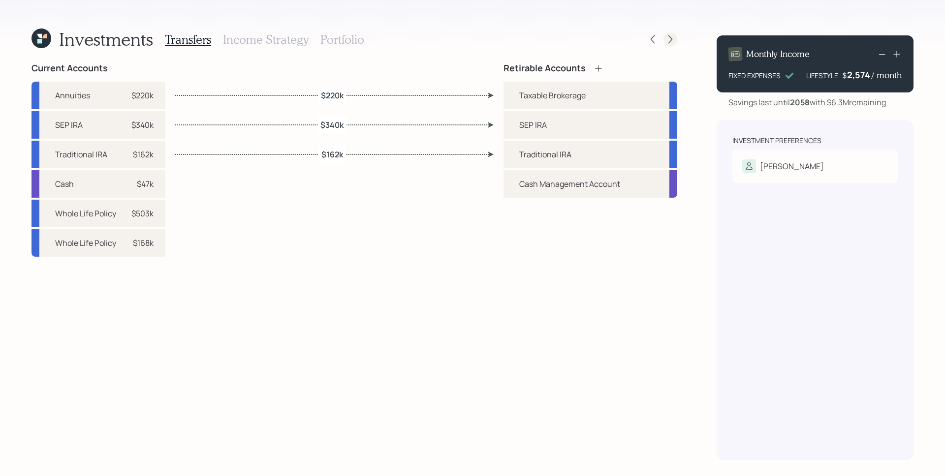
click at [674, 39] on icon at bounding box center [670, 39] width 10 height 10
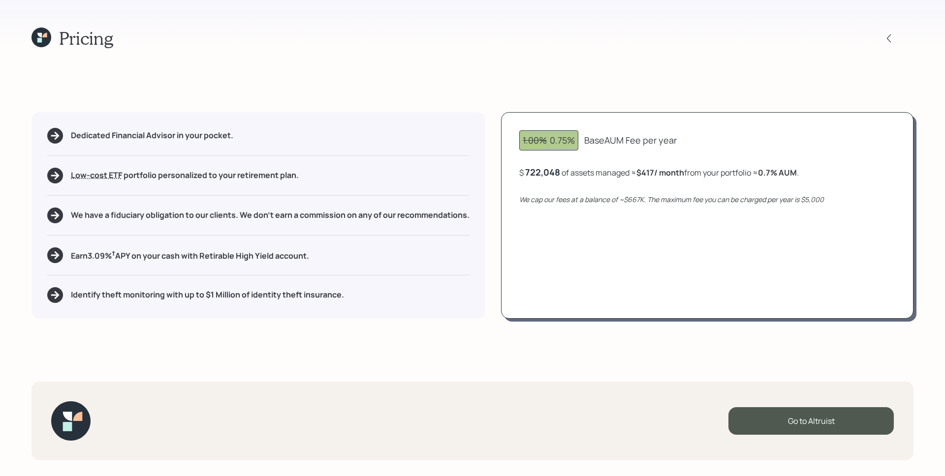
click at [48, 33] on icon at bounding box center [41, 38] width 20 height 20
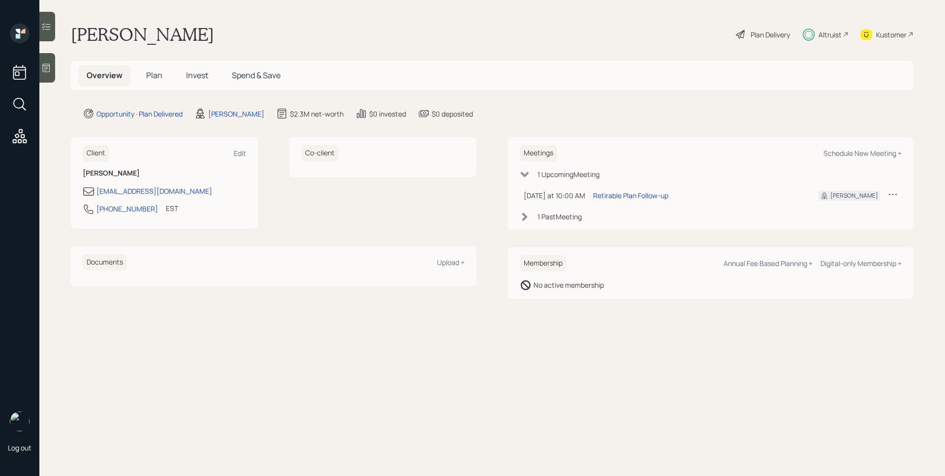
click at [150, 66] on h5 "Plan" at bounding box center [154, 75] width 32 height 21
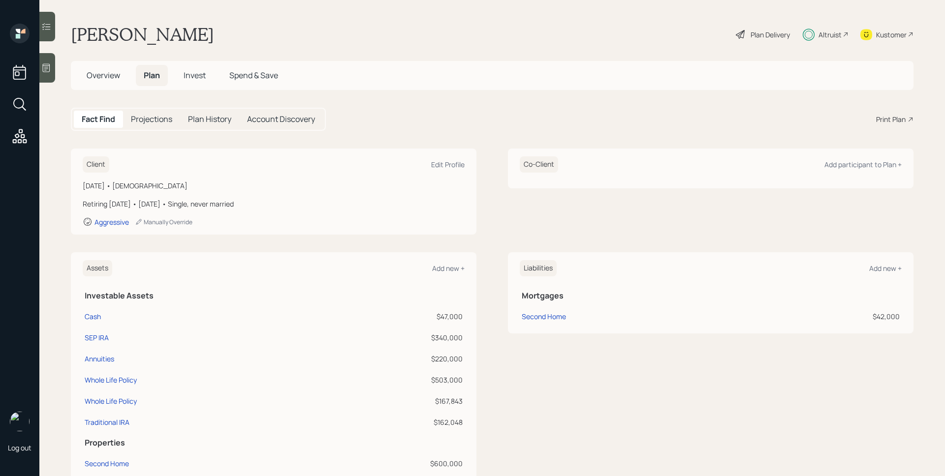
click at [99, 73] on span "Overview" at bounding box center [103, 75] width 33 height 11
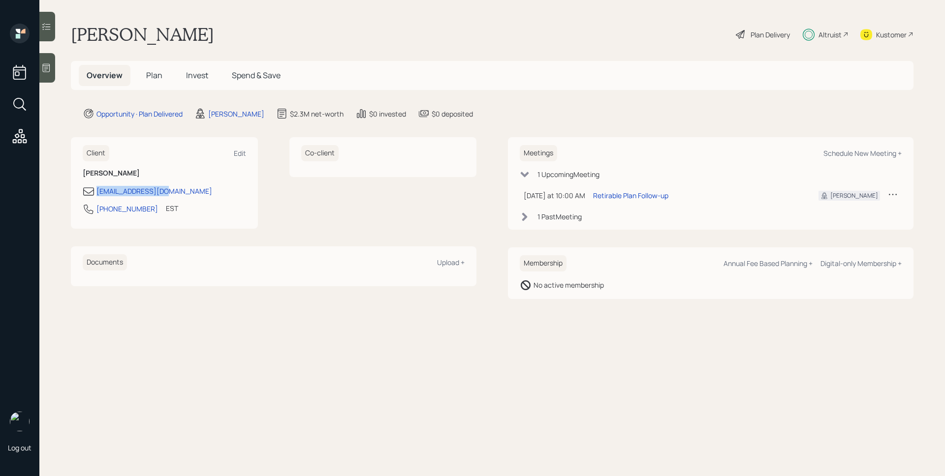
drag, startPoint x: 186, startPoint y: 193, endPoint x: 81, endPoint y: 192, distance: 104.8
click at [81, 192] on div "Client Edit [PERSON_NAME] [EMAIL_ADDRESS][DOMAIN_NAME] [PHONE_NUMBER] EST Curre…" at bounding box center [164, 183] width 187 height 92
copy div "[EMAIL_ADDRESS][DOMAIN_NAME]"
drag, startPoint x: 144, startPoint y: 211, endPoint x: 97, endPoint y: 212, distance: 46.8
click at [97, 212] on div "[PHONE_NUMBER] EST Currently 10:13 AM" at bounding box center [164, 212] width 163 height 18
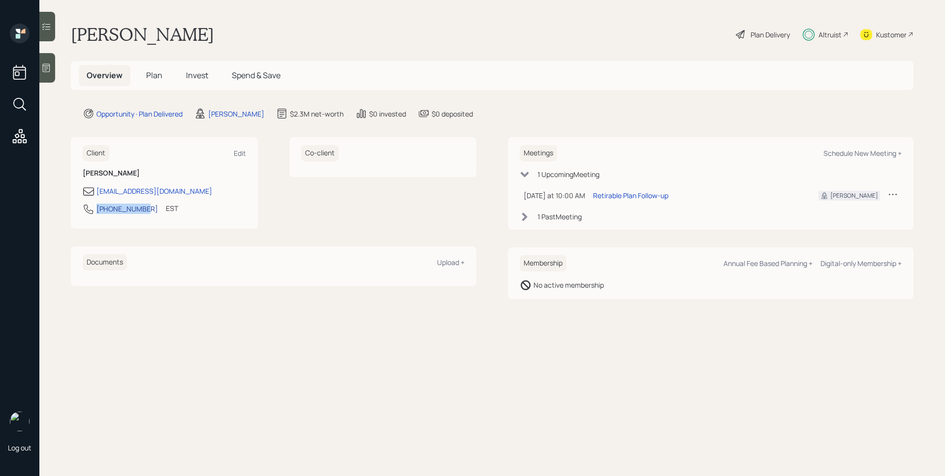
copy div "[PHONE_NUMBER]"
click at [157, 76] on span "Plan" at bounding box center [154, 75] width 16 height 11
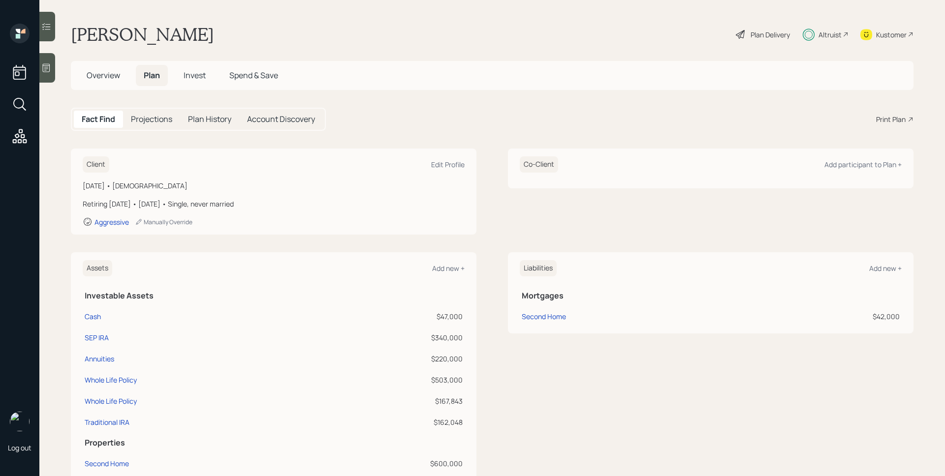
click at [202, 80] on span "Invest" at bounding box center [195, 75] width 22 height 11
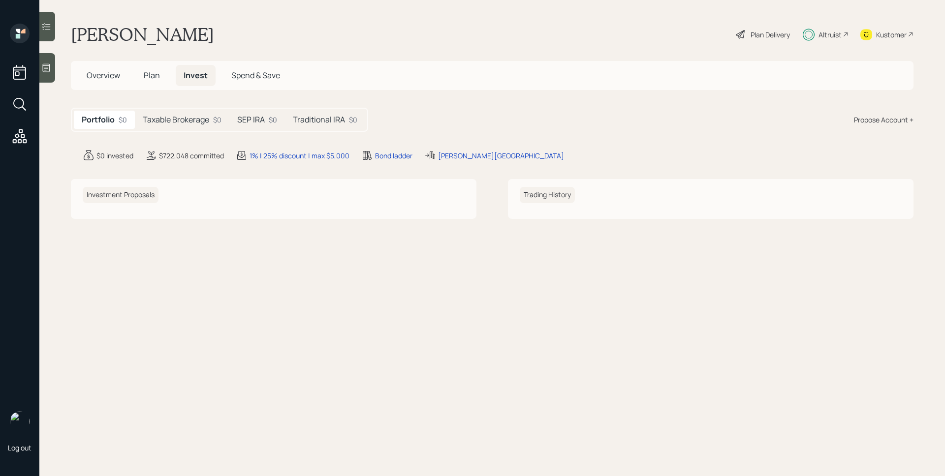
click at [185, 116] on h5 "Taxable Brokerage" at bounding box center [176, 119] width 66 height 9
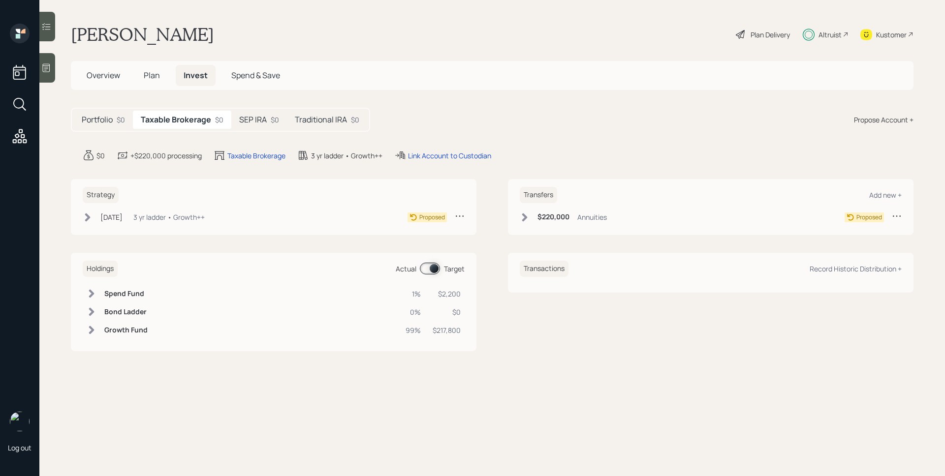
click at [141, 216] on div "[DATE] [DATE] 10:40 AM EDT 3 yr ladder • Growth++" at bounding box center [144, 217] width 122 height 12
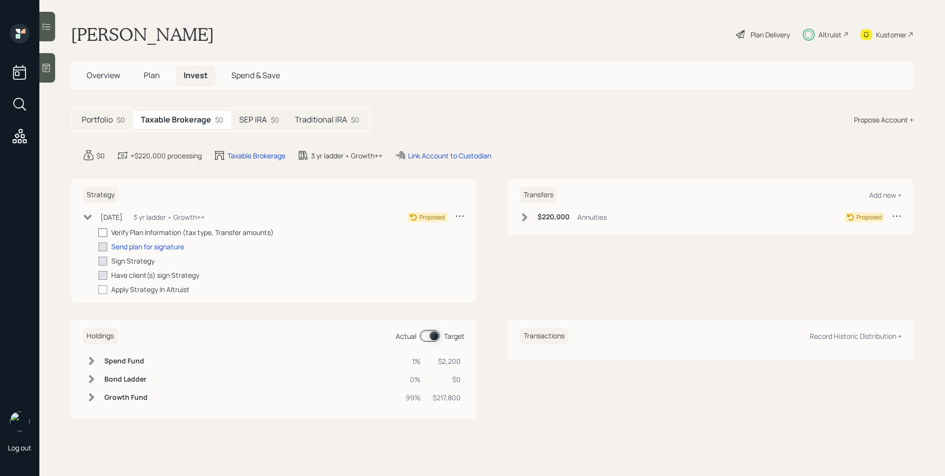
click at [108, 230] on label at bounding box center [104, 232] width 13 height 10
click at [98, 232] on input "checkbox" at bounding box center [98, 232] width 0 height 0
checkbox input "true"
click at [150, 244] on div "Send plan for signature" at bounding box center [147, 247] width 73 height 10
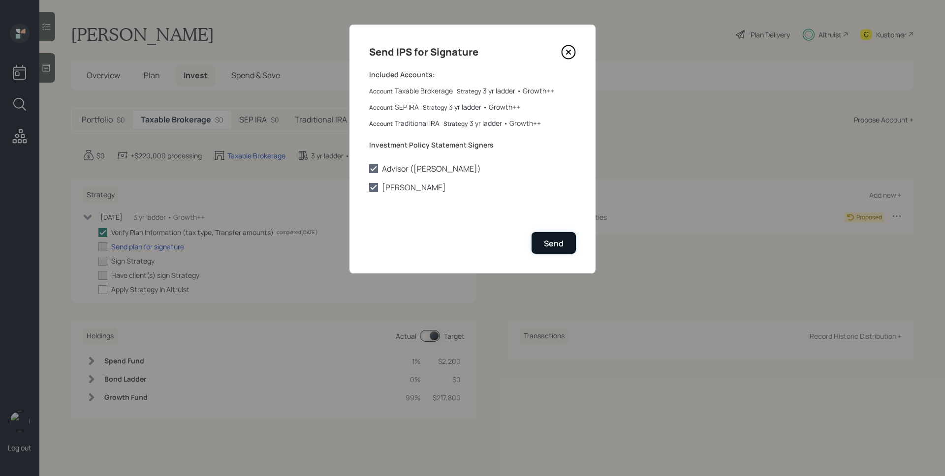
click at [556, 242] on div "Send" at bounding box center [554, 243] width 20 height 11
checkbox input "true"
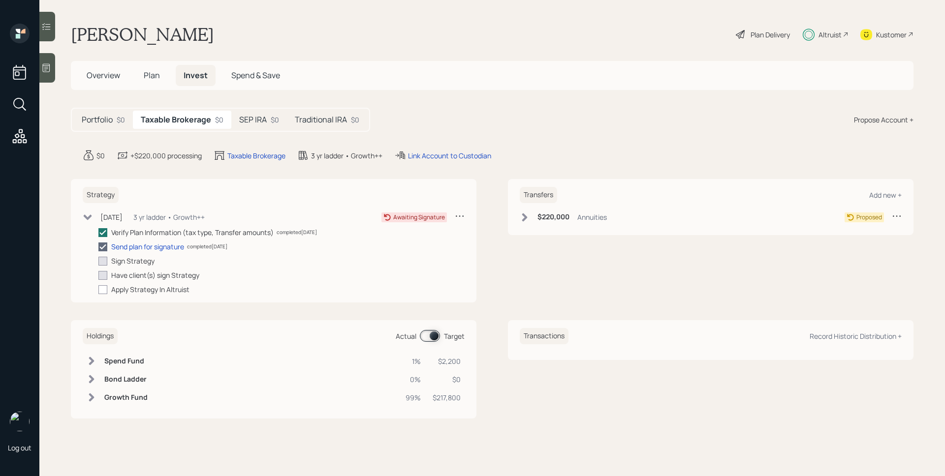
click at [113, 78] on span "Overview" at bounding box center [103, 75] width 33 height 11
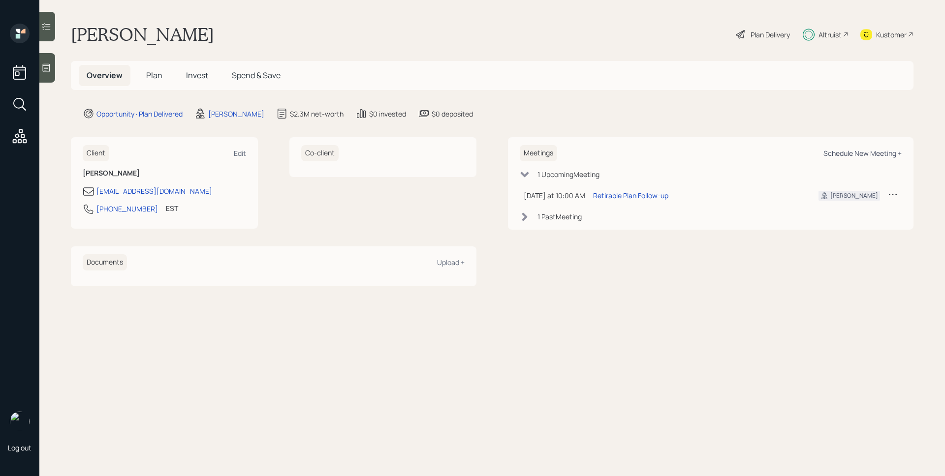
click at [868, 155] on div "Schedule New Meeting +" at bounding box center [862, 153] width 78 height 9
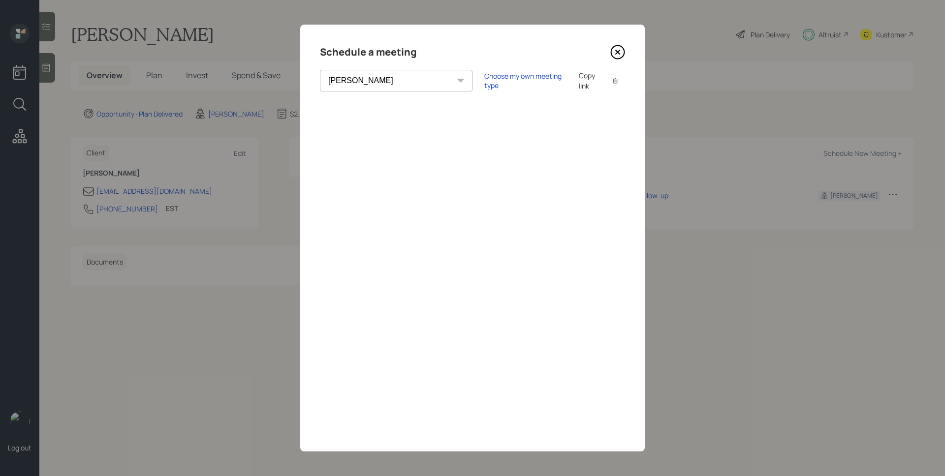
click at [379, 77] on select "[PERSON_NAME] [PERSON_NAME] [PERSON_NAME] [PERSON_NAME] [PERSON_NAME] [PERSON_N…" at bounding box center [396, 81] width 153 height 22
select select "ade3b313-576a-42c5-b346-1eb294908ae6"
click at [320, 70] on select "[PERSON_NAME] [PERSON_NAME] [PERSON_NAME] [PERSON_NAME] [PERSON_NAME] [PERSON_N…" at bounding box center [396, 81] width 153 height 22
click at [487, 79] on div "Choose my own meeting type" at bounding box center [525, 80] width 83 height 19
click at [502, 81] on div "Use meeting type for lifecycle stage" at bounding box center [558, 80] width 113 height 9
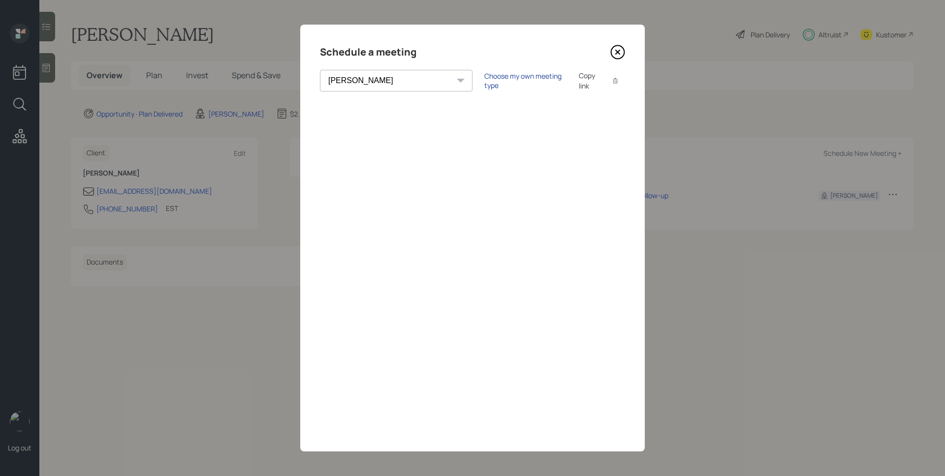
click at [499, 81] on div "Choose my own meeting type" at bounding box center [525, 80] width 83 height 19
click at [622, 50] on icon at bounding box center [617, 52] width 15 height 15
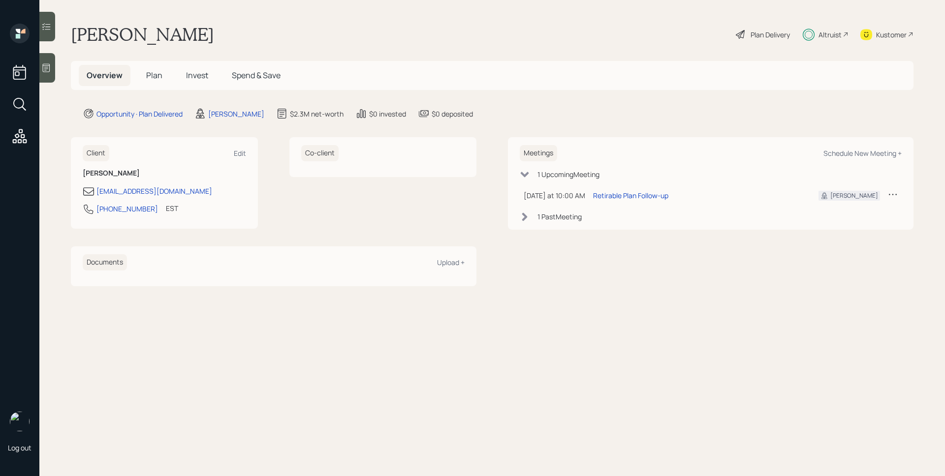
click at [184, 72] on h5 "Invest" at bounding box center [197, 75] width 38 height 21
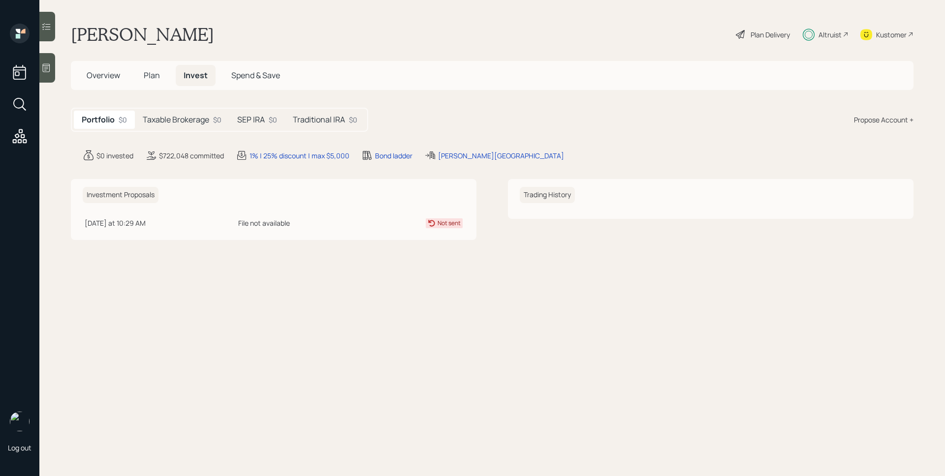
click at [188, 112] on div "Taxable Brokerage $0" at bounding box center [182, 120] width 94 height 18
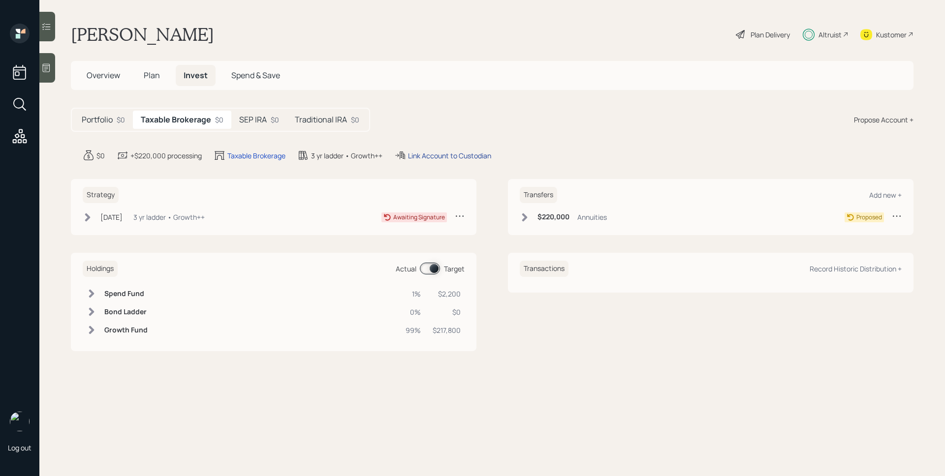
click at [458, 157] on div "Link Account to Custodian" at bounding box center [449, 156] width 83 height 10
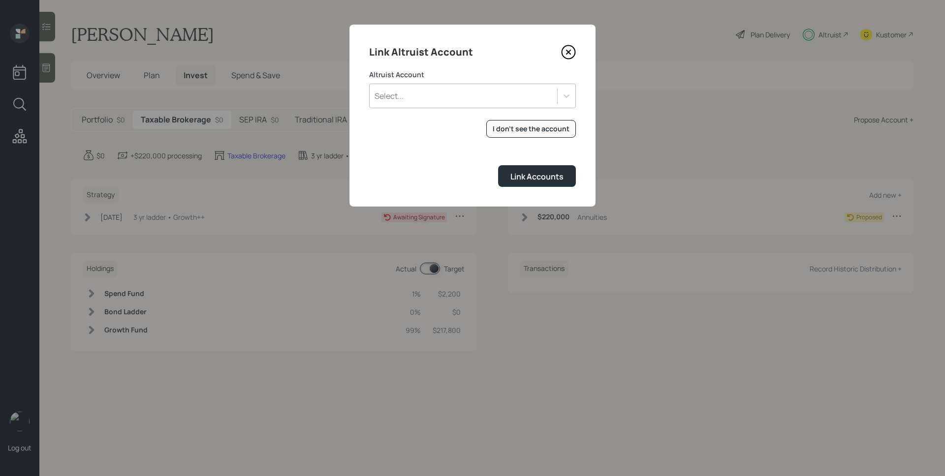
click at [508, 94] on div "Select..." at bounding box center [464, 96] width 188 height 17
click at [530, 63] on div "Link Altruist Account Altruist Account Use Up and Down to choose options, press…" at bounding box center [472, 116] width 246 height 182
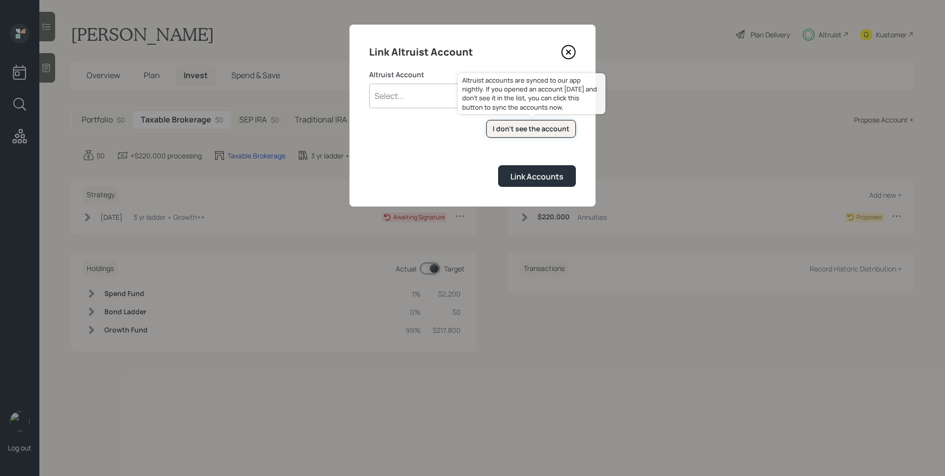
click at [537, 130] on div "I don't see the account" at bounding box center [531, 129] width 77 height 10
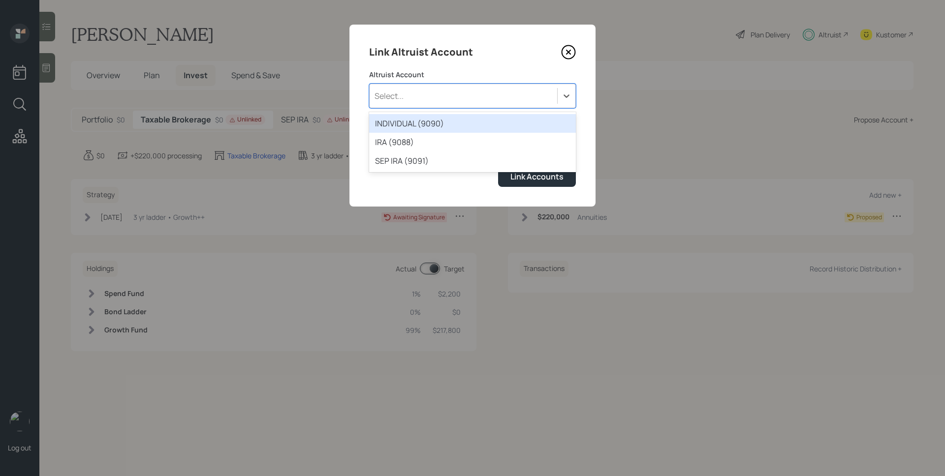
click at [508, 92] on div "Select..." at bounding box center [464, 96] width 188 height 17
click at [450, 123] on div "INDIVIDUAL (9090)" at bounding box center [472, 123] width 207 height 19
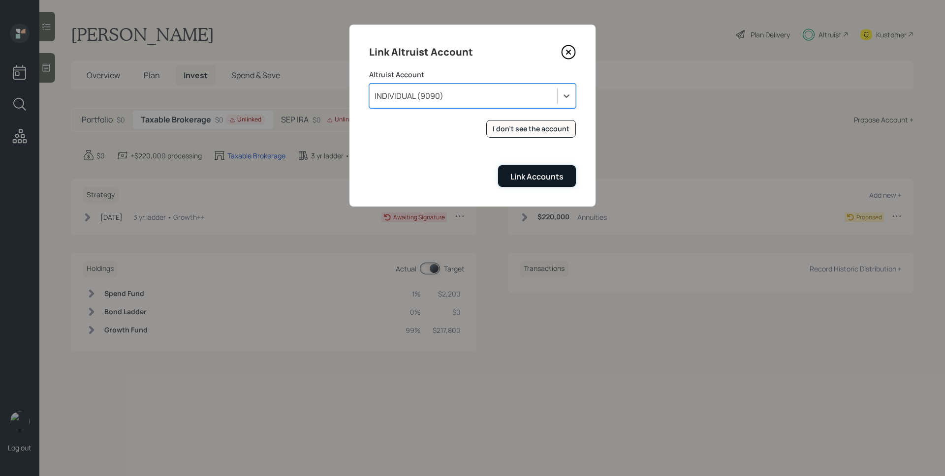
click at [530, 180] on div "Link Accounts" at bounding box center [536, 176] width 53 height 11
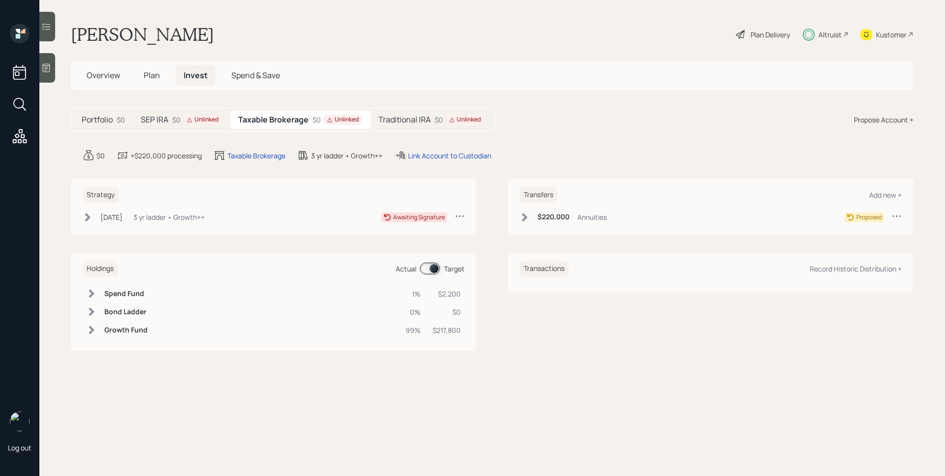
click at [188, 119] on icon at bounding box center [190, 120] width 6 height 6
click at [423, 159] on div "Link Account to Custodian" at bounding box center [415, 156] width 83 height 10
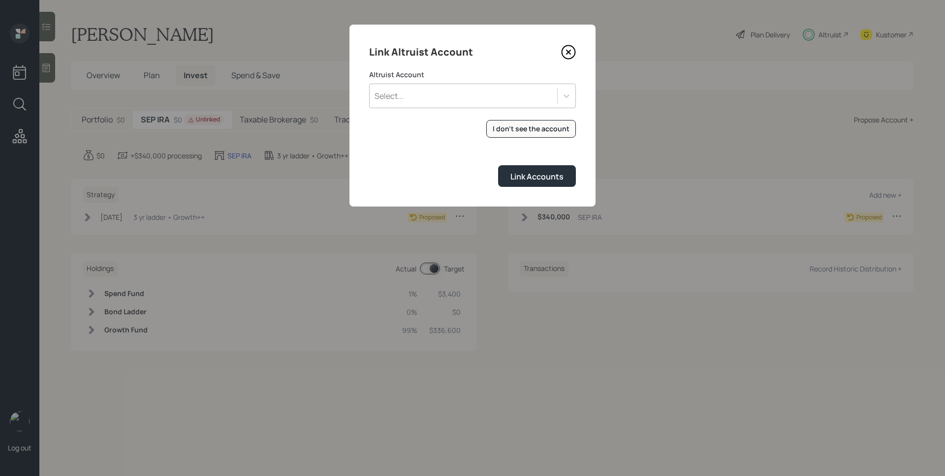
click at [491, 106] on div "Select..." at bounding box center [472, 96] width 207 height 25
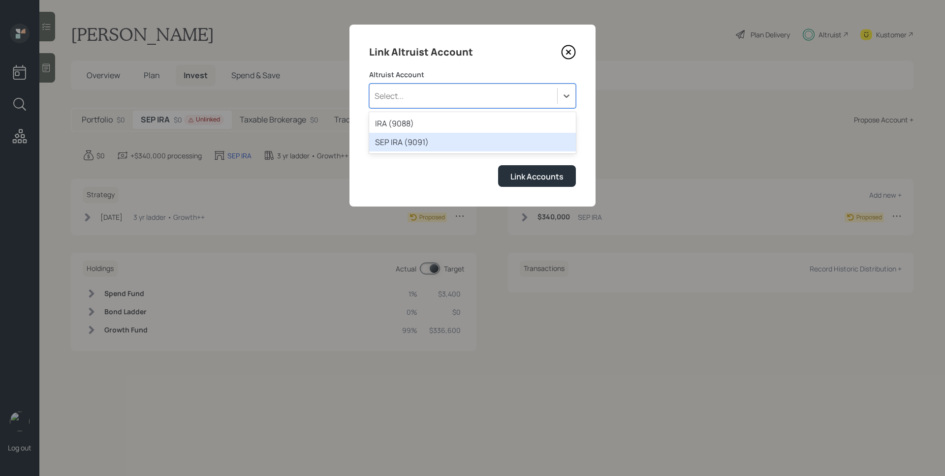
click at [447, 138] on div "SEP IRA (9091)" at bounding box center [472, 142] width 207 height 19
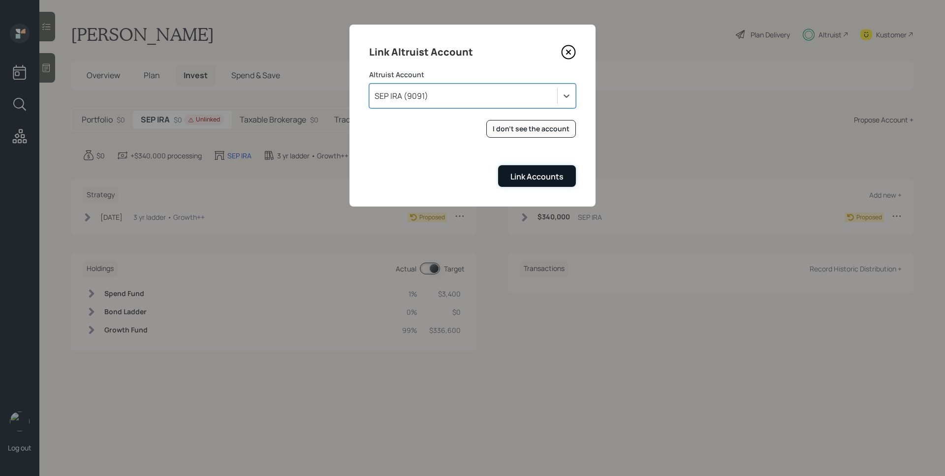
click at [541, 174] on div "Link Accounts" at bounding box center [536, 176] width 53 height 11
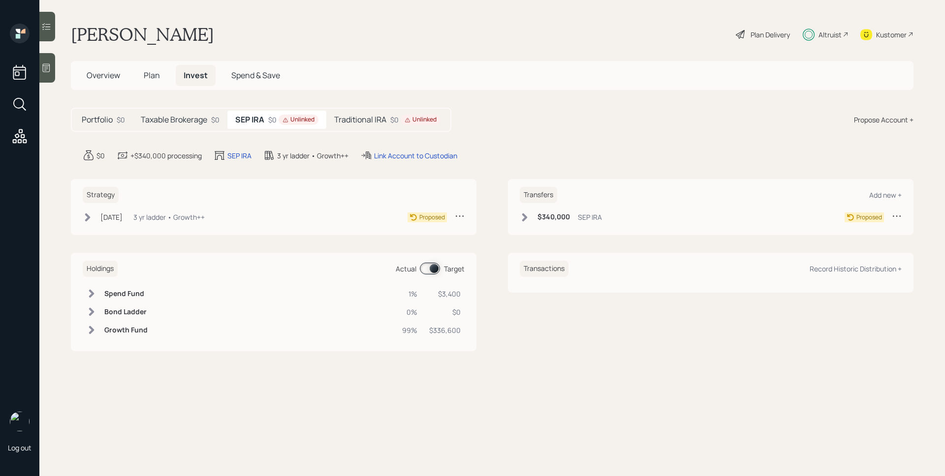
click at [403, 125] on div "$0 Unlinked" at bounding box center [415, 120] width 50 height 10
click at [457, 157] on div "Link Account to Custodian" at bounding box center [433, 156] width 83 height 10
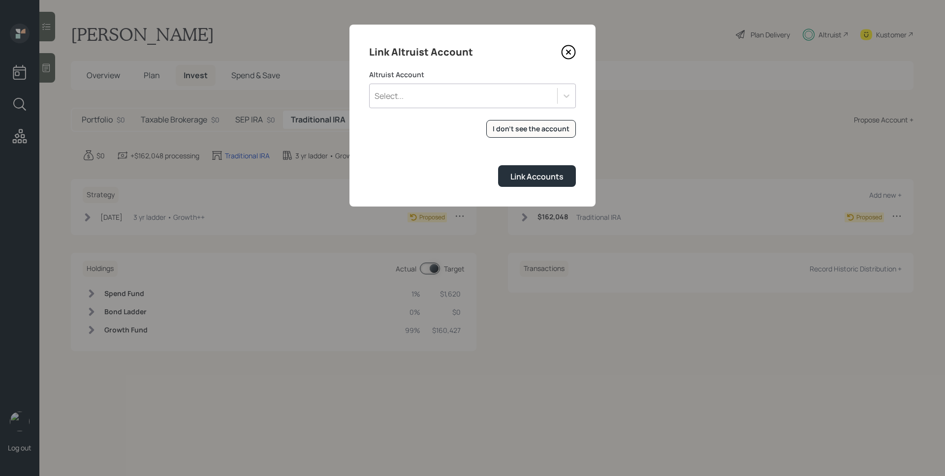
click at [507, 104] on div "Select..." at bounding box center [472, 96] width 207 height 25
click at [441, 119] on div "IRA (9088)" at bounding box center [472, 123] width 207 height 19
click at [541, 176] on div "Link Accounts" at bounding box center [536, 176] width 53 height 11
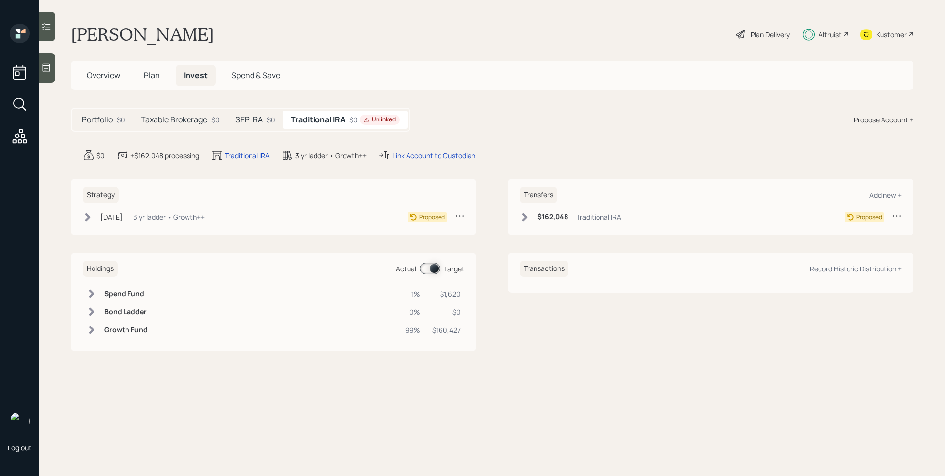
click at [252, 119] on h5 "SEP IRA" at bounding box center [249, 119] width 28 height 9
click at [314, 120] on h5 "Traditional IRA" at bounding box center [318, 119] width 52 height 9
click at [445, 153] on div "Link Account to Custodian" at bounding box center [433, 156] width 83 height 10
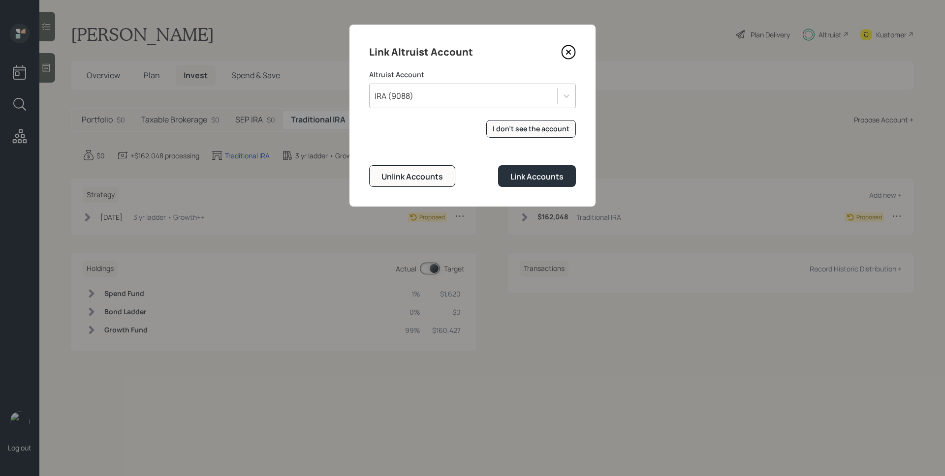
click at [497, 100] on div "IRA (9088)" at bounding box center [464, 96] width 188 height 17
click at [448, 68] on div "Link Altruist Account Altruist Account option IRA (9088) selected, 1 of 1. 1 re…" at bounding box center [472, 116] width 246 height 182
click at [526, 164] on form "Altruist Account IRA (9088) I don't see the account Altruist accounts are synce…" at bounding box center [472, 128] width 207 height 117
click at [527, 173] on div "Link Accounts" at bounding box center [536, 176] width 53 height 11
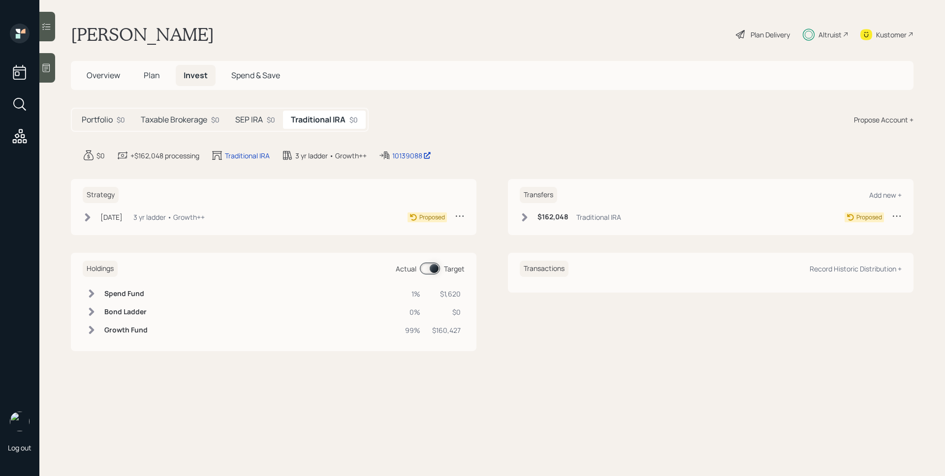
click at [147, 213] on div "[DATE] [DATE] 10:40 AM EDT 3 yr ladder • Growth++" at bounding box center [144, 217] width 122 height 12
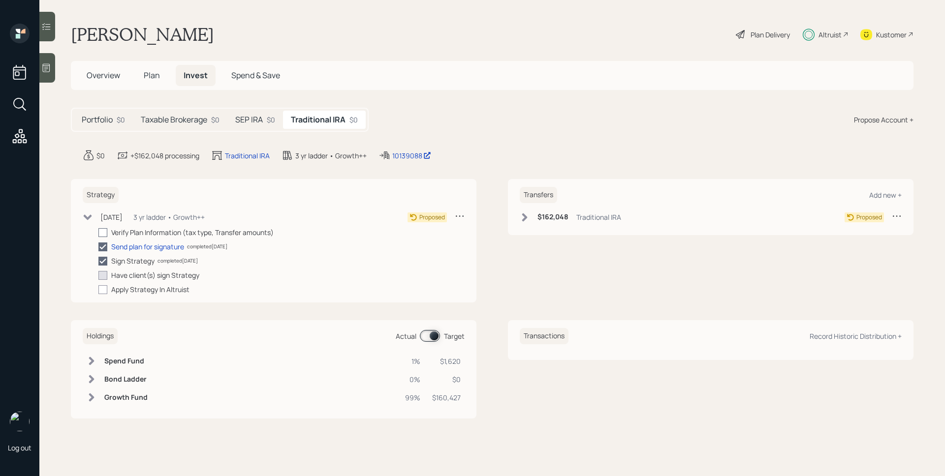
click at [106, 235] on div at bounding box center [102, 232] width 9 height 9
click at [98, 233] on input "checkbox" at bounding box center [98, 232] width 0 height 0
checkbox input "true"
click at [250, 105] on main "[PERSON_NAME] Plan Delivery Altruist Kustomer Overview Plan Invest Spend & Save…" at bounding box center [492, 238] width 906 height 476
click at [251, 113] on div "SEP IRA $0" at bounding box center [255, 120] width 56 height 18
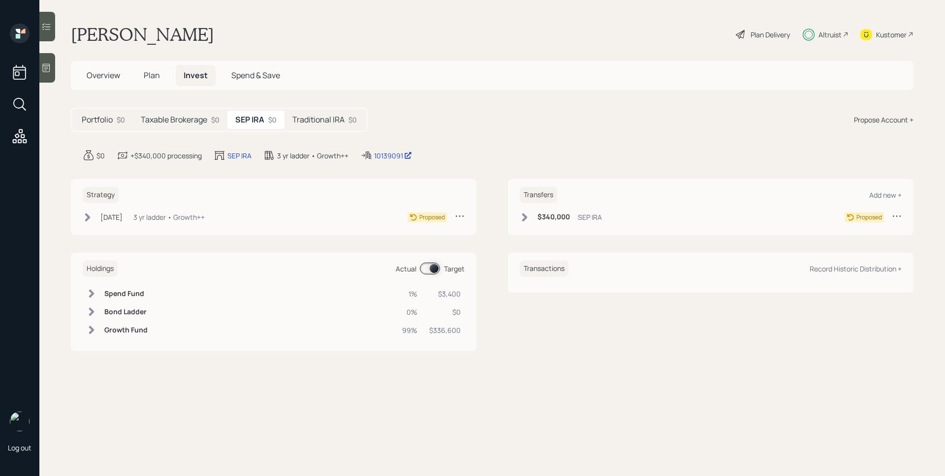
drag, startPoint x: 113, startPoint y: 211, endPoint x: 121, endPoint y: 223, distance: 14.3
click at [113, 211] on div "[DATE] [DATE] 10:41 AM EDT 3 yr ladder • Growth++" at bounding box center [144, 217] width 122 height 12
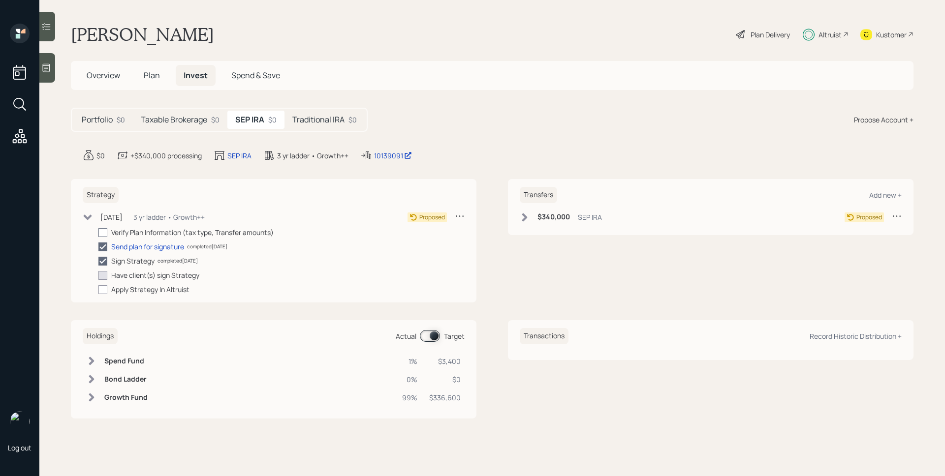
click at [105, 231] on div at bounding box center [102, 232] width 9 height 9
click at [98, 232] on input "checkbox" at bounding box center [98, 232] width 0 height 0
checkbox input "true"
click at [356, 127] on div "Traditional IRA $0" at bounding box center [324, 120] width 80 height 18
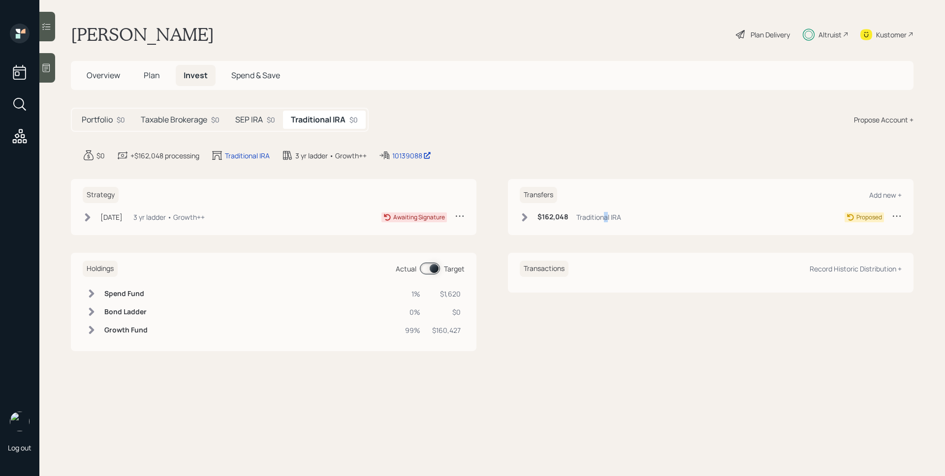
click at [606, 216] on div "Traditional IRA" at bounding box center [598, 217] width 45 height 10
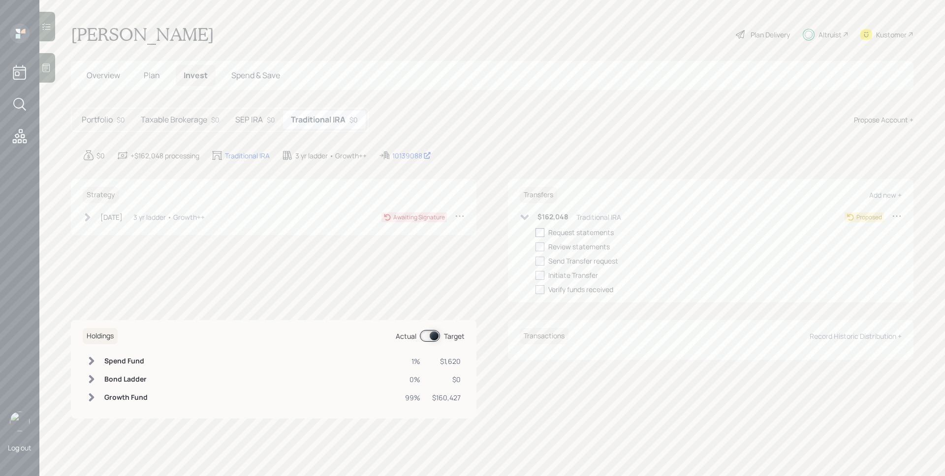
click at [537, 231] on div at bounding box center [539, 232] width 9 height 9
click at [535, 232] on input "checkbox" at bounding box center [535, 232] width 0 height 0
checkbox input "true"
click at [257, 123] on h5 "SEP IRA" at bounding box center [249, 119] width 28 height 9
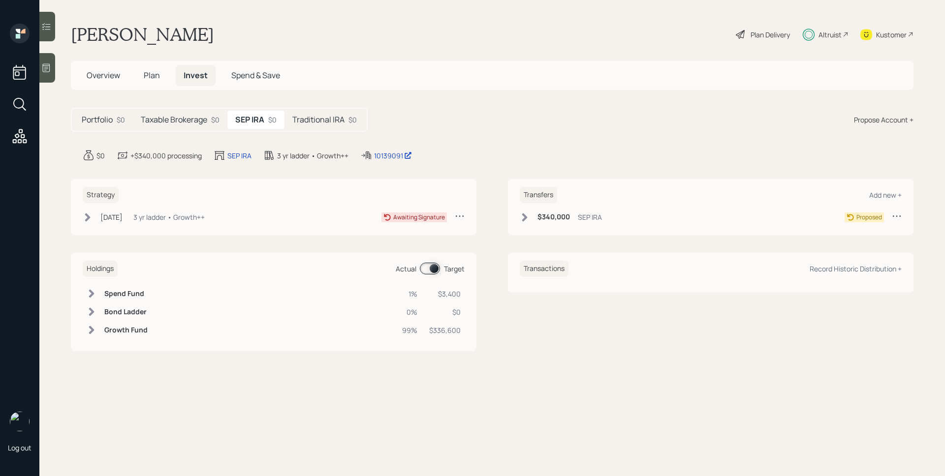
click at [543, 212] on div "$340,000 SEP IRA" at bounding box center [561, 217] width 82 height 12
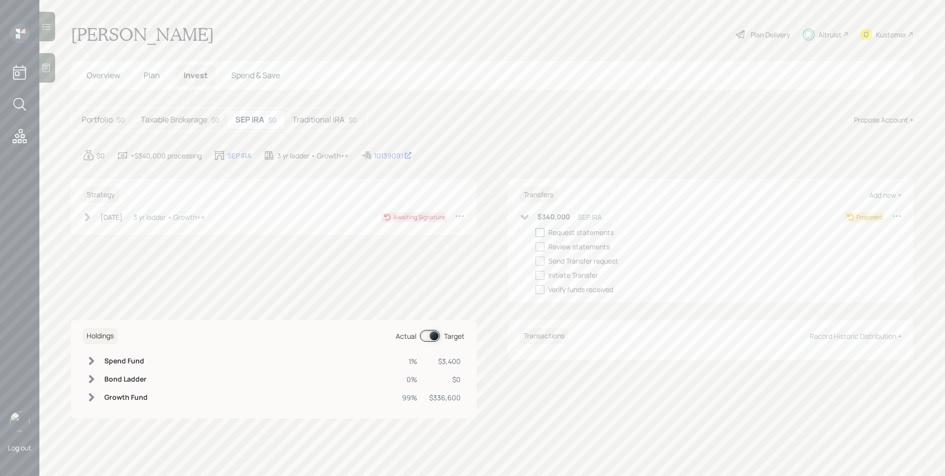
click at [541, 232] on div at bounding box center [539, 232] width 9 height 9
click at [535, 232] on input "checkbox" at bounding box center [535, 232] width 0 height 0
checkbox input "true"
click at [192, 122] on h5 "Taxable Brokerage" at bounding box center [174, 119] width 66 height 9
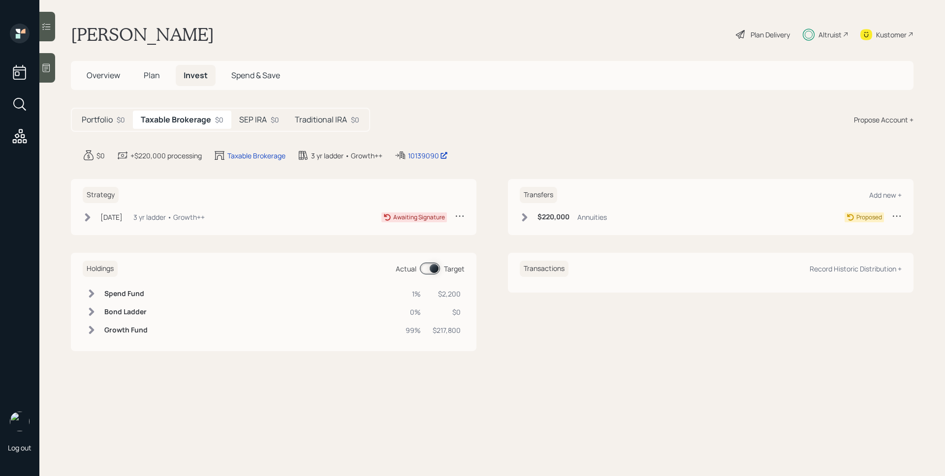
click at [552, 219] on h6 "$220,000" at bounding box center [553, 217] width 32 height 8
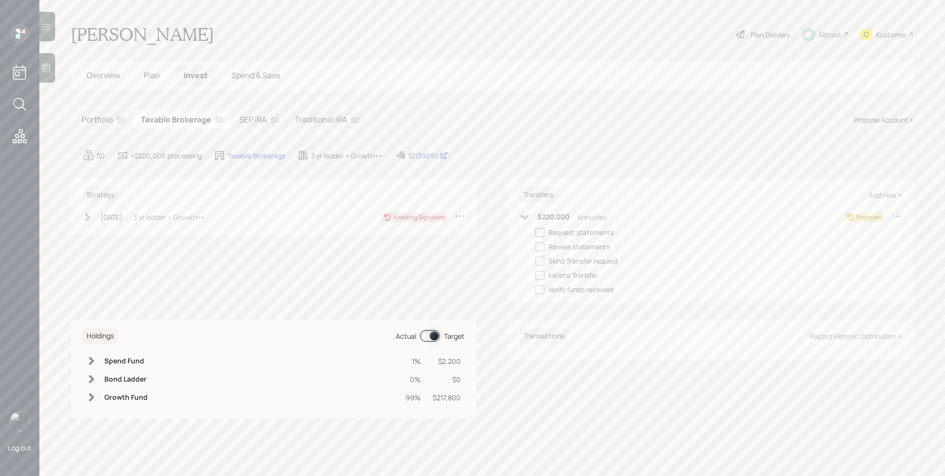
click at [542, 231] on div at bounding box center [539, 232] width 9 height 9
click at [535, 232] on input "checkbox" at bounding box center [535, 232] width 0 height 0
checkbox input "true"
click at [596, 147] on main "[PERSON_NAME] Plan Delivery Altruist Kustomer Overview Plan Invest Spend & Save…" at bounding box center [492, 238] width 906 height 476
click at [274, 118] on div "$0" at bounding box center [275, 120] width 8 height 10
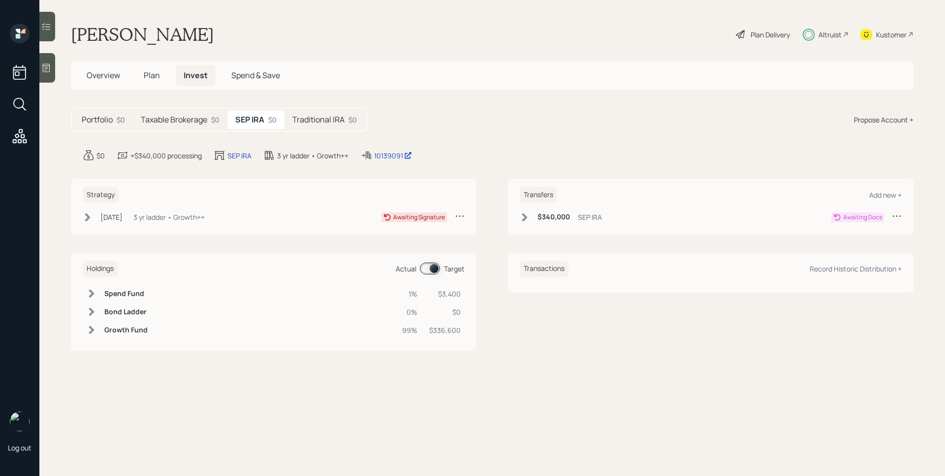
click at [340, 123] on h5 "Traditional IRA" at bounding box center [318, 119] width 52 height 9
click at [268, 120] on div "$0" at bounding box center [271, 120] width 8 height 10
click at [187, 124] on h5 "Taxable Brokerage" at bounding box center [174, 119] width 66 height 9
click at [207, 118] on h5 "Taxable Brokerage" at bounding box center [176, 119] width 70 height 9
click at [187, 212] on div "3 yr ladder • Growth++" at bounding box center [168, 217] width 71 height 10
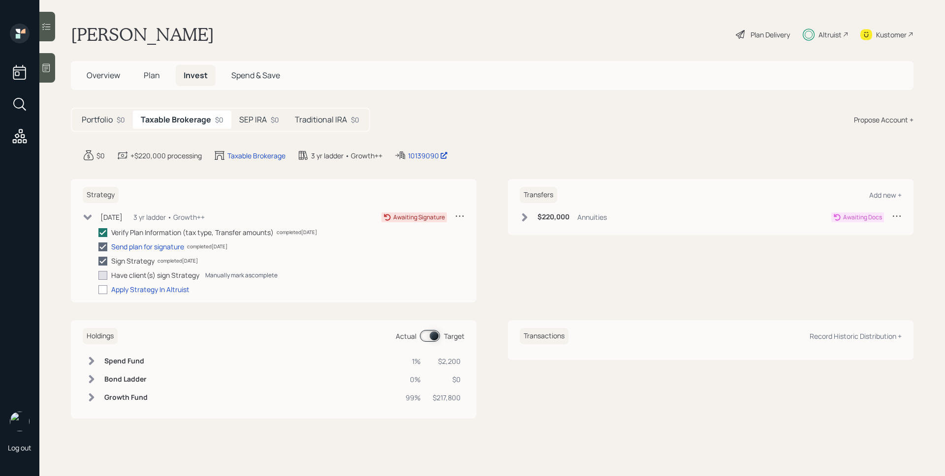
click at [257, 277] on div "Manually mark as complete" at bounding box center [241, 275] width 72 height 8
checkbox input "true"
drag, startPoint x: 257, startPoint y: 123, endPoint x: 273, endPoint y: 133, distance: 18.8
click at [257, 123] on h5 "SEP IRA" at bounding box center [253, 119] width 28 height 9
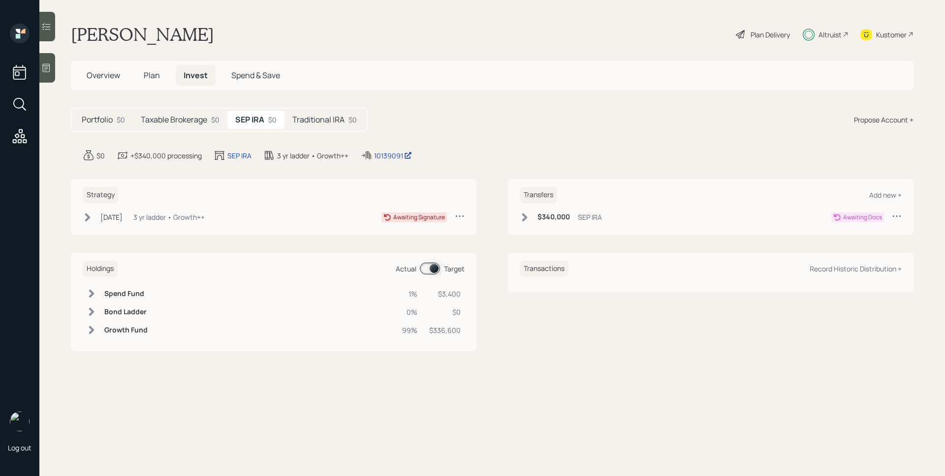
click at [220, 213] on div "[DATE] [DATE] 10:41 AM EDT 3 yr ladder • Growth++ Awaiting Signature" at bounding box center [274, 217] width 382 height 12
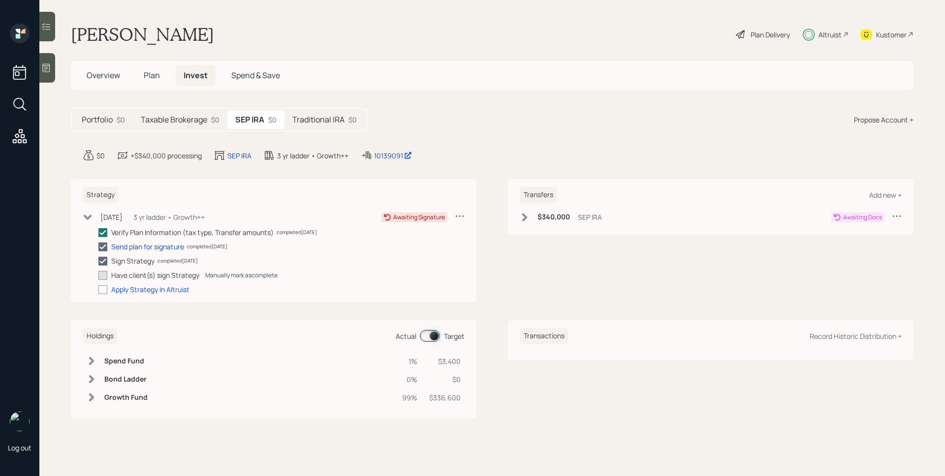
drag, startPoint x: 208, startPoint y: 270, endPoint x: 233, endPoint y: 273, distance: 25.7
click at [232, 274] on div "Manually mark as complete" at bounding box center [241, 275] width 72 height 8
checkbox input "true"
click at [324, 120] on h5 "Traditional IRA" at bounding box center [318, 119] width 52 height 9
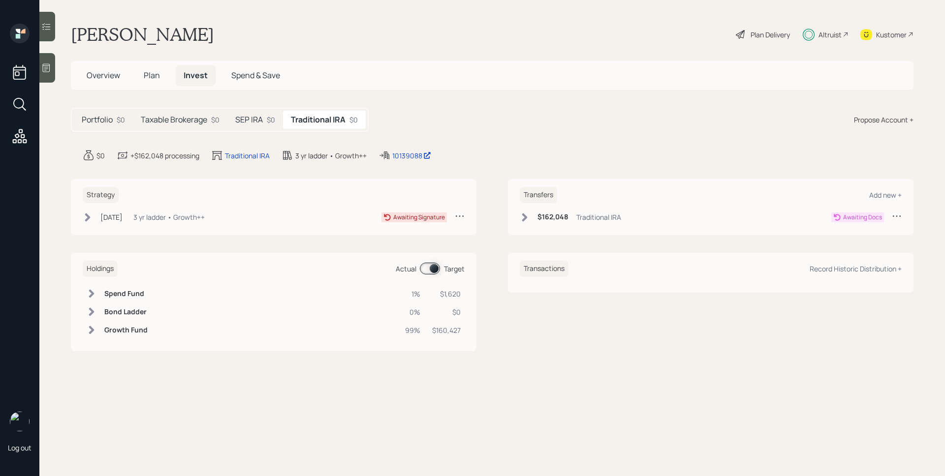
drag, startPoint x: 169, startPoint y: 219, endPoint x: 174, endPoint y: 226, distance: 9.6
click at [169, 219] on div "3 yr ladder • Growth++" at bounding box center [168, 217] width 71 height 10
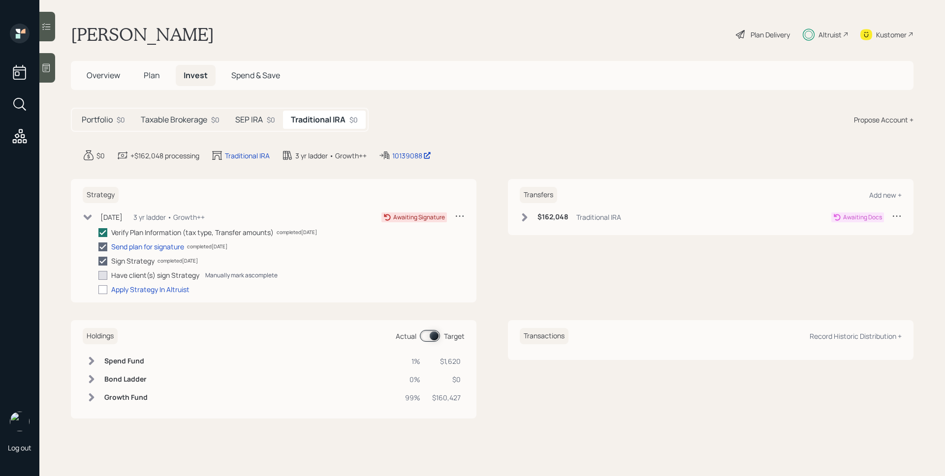
click at [223, 276] on div "Manually mark as complete" at bounding box center [241, 275] width 72 height 8
checkbox input "true"
click at [522, 283] on div "Transfers Add new + $162,048 Traditional IRA Awaiting Docs" at bounding box center [711, 241] width 406 height 124
click at [104, 75] on span "Overview" at bounding box center [103, 75] width 33 height 11
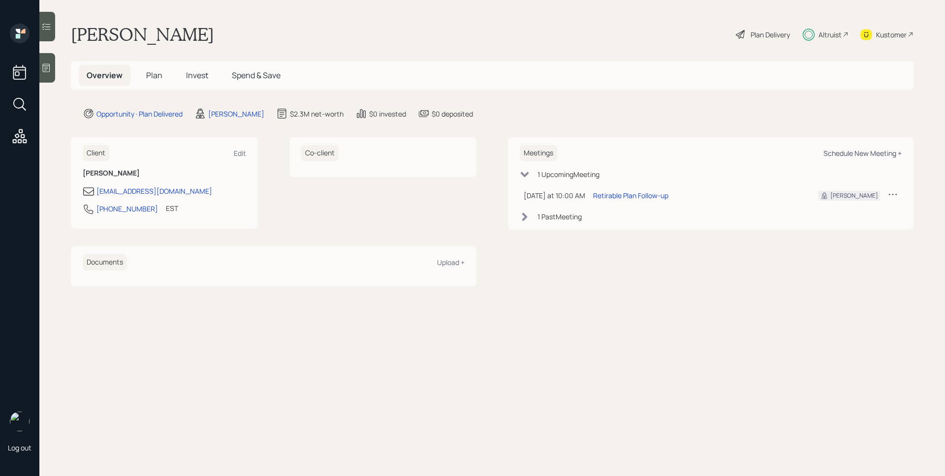
click at [845, 156] on div "Schedule New Meeting +" at bounding box center [862, 153] width 78 height 9
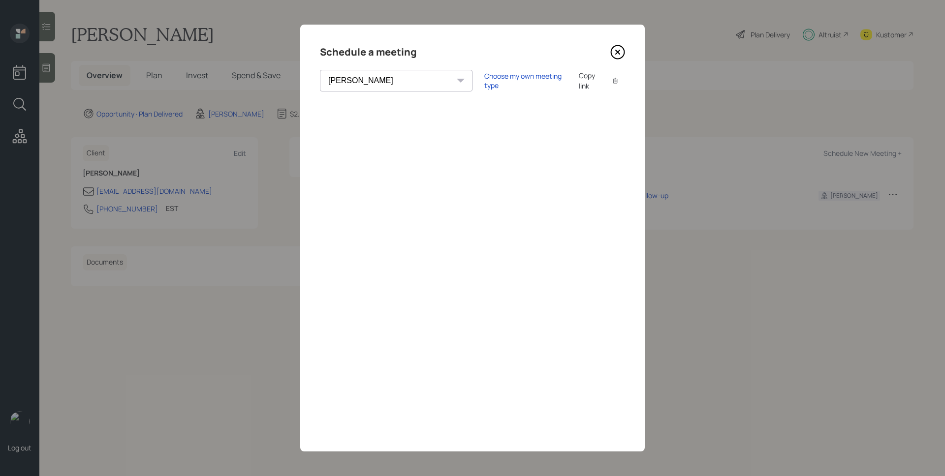
click at [377, 77] on select "[PERSON_NAME] [PERSON_NAME] [PERSON_NAME] [PERSON_NAME] [PERSON_NAME] [PERSON_N…" at bounding box center [396, 81] width 153 height 22
select select "ade3b313-576a-42c5-b346-1eb294908ae6"
click at [320, 70] on select "[PERSON_NAME] [PERSON_NAME] [PERSON_NAME] [PERSON_NAME] [PERSON_NAME] [PERSON_N…" at bounding box center [396, 81] width 153 height 22
click at [484, 80] on div "Choose my own meeting type" at bounding box center [525, 80] width 83 height 19
click at [617, 49] on icon at bounding box center [617, 52] width 15 height 15
